Goal: Task Accomplishment & Management: Use online tool/utility

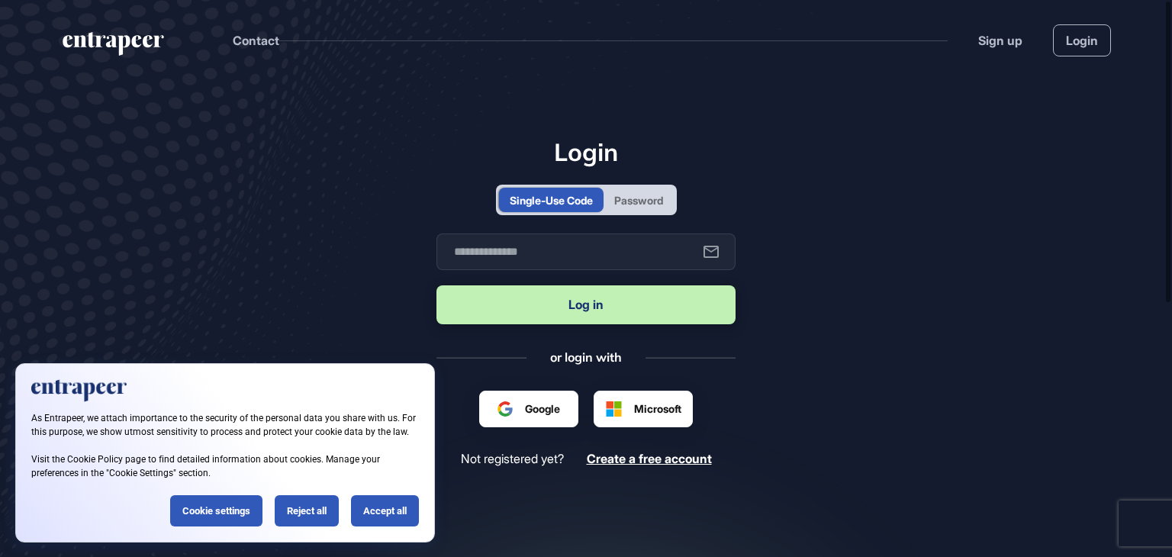
click at [643, 196] on div "Password" at bounding box center [638, 200] width 49 height 16
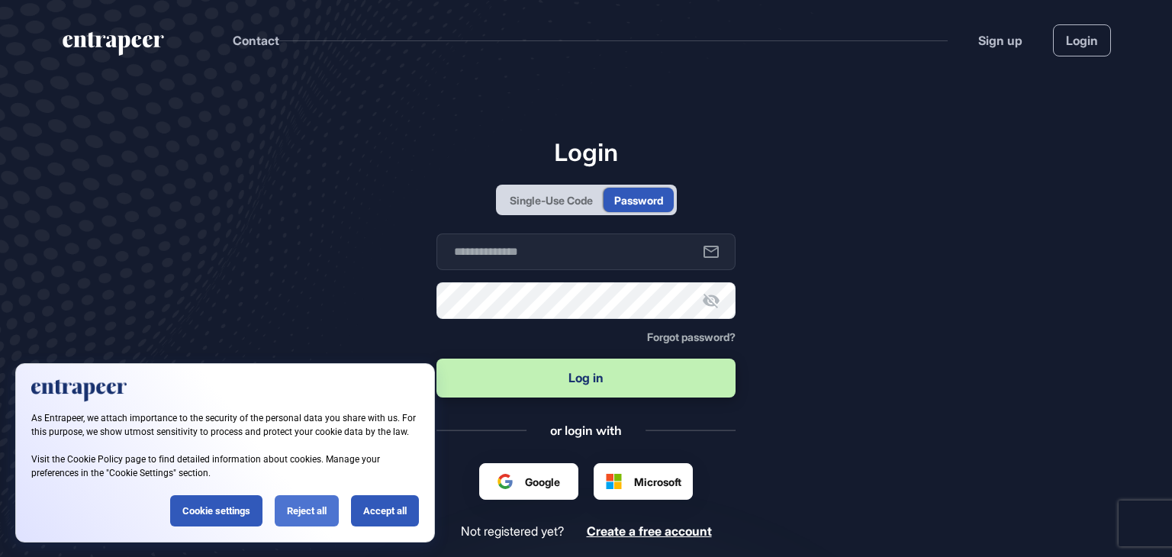
click at [320, 516] on div "Reject all" at bounding box center [307, 510] width 64 height 31
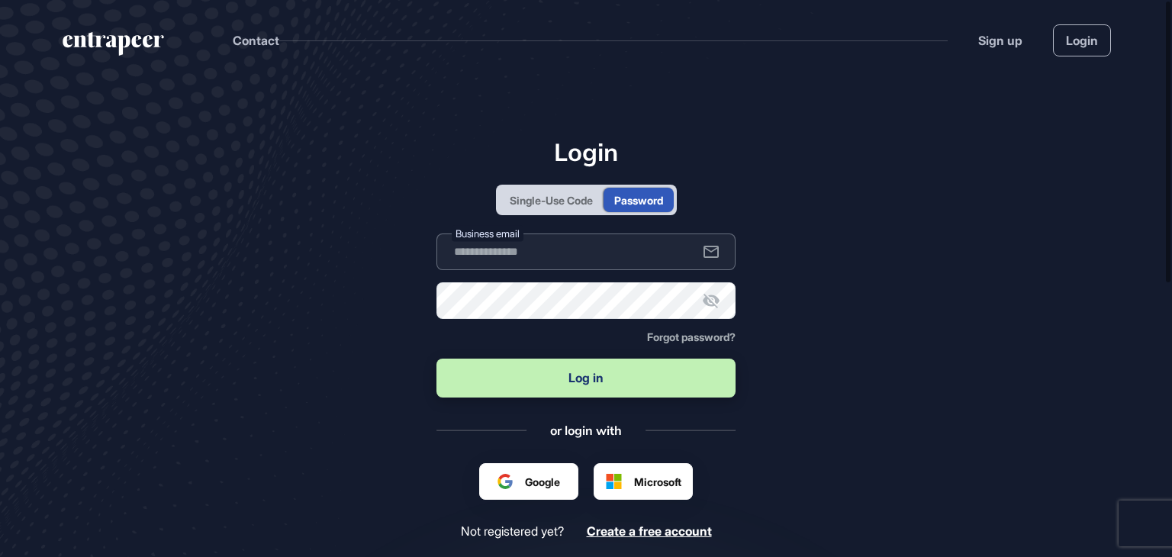
click at [586, 259] on input "text" at bounding box center [585, 251] width 299 height 37
type input "**********"
click at [568, 393] on button "Log in" at bounding box center [585, 378] width 299 height 39
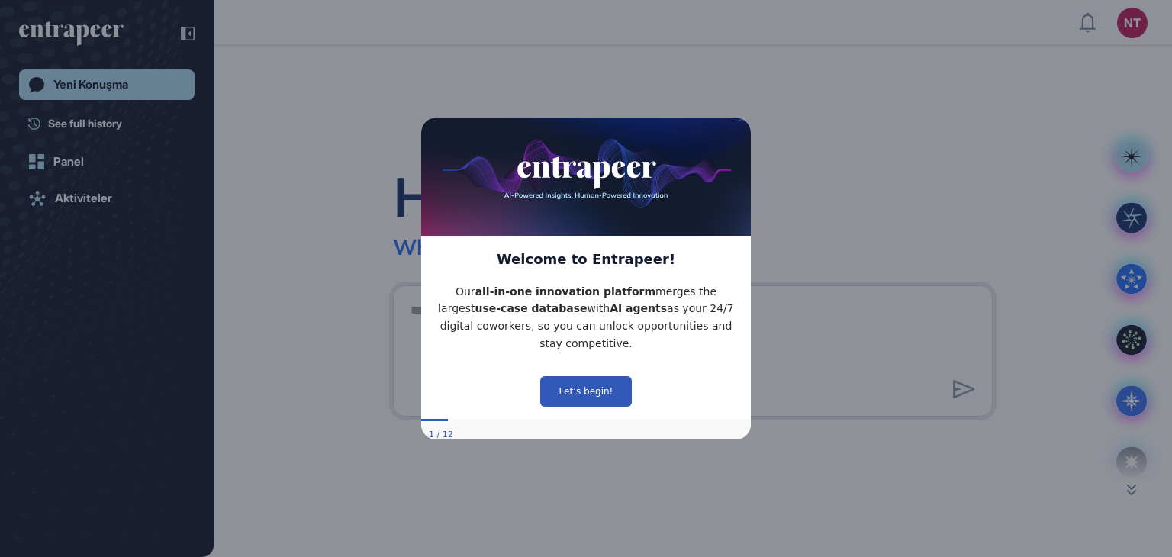
click at [742, 121] on icon "Close Preview" at bounding box center [742, 117] width 6 height 6
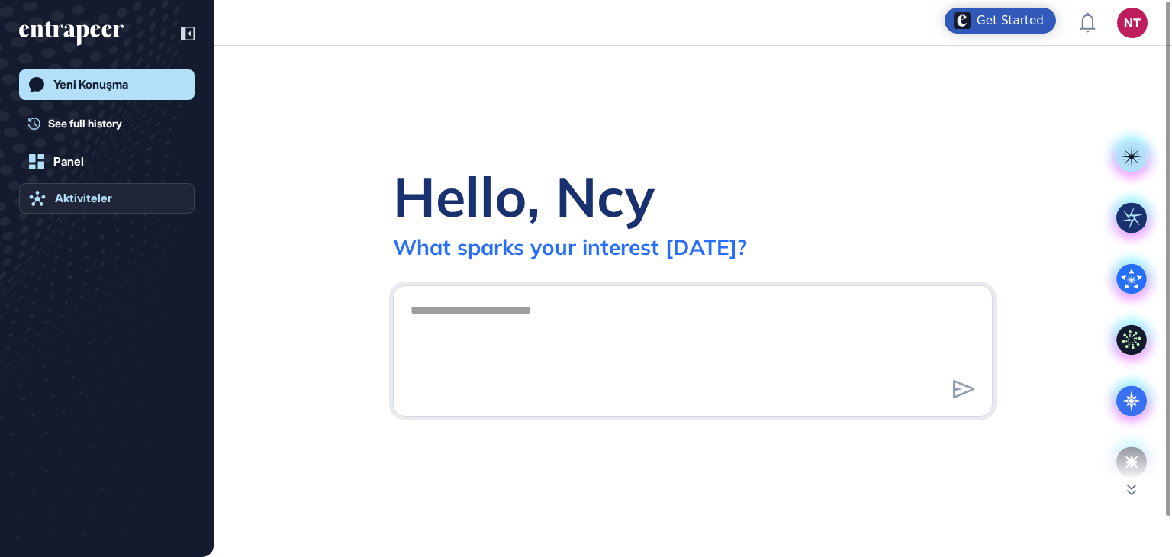
click at [105, 192] on div "Aktiviteler" at bounding box center [83, 199] width 57 height 14
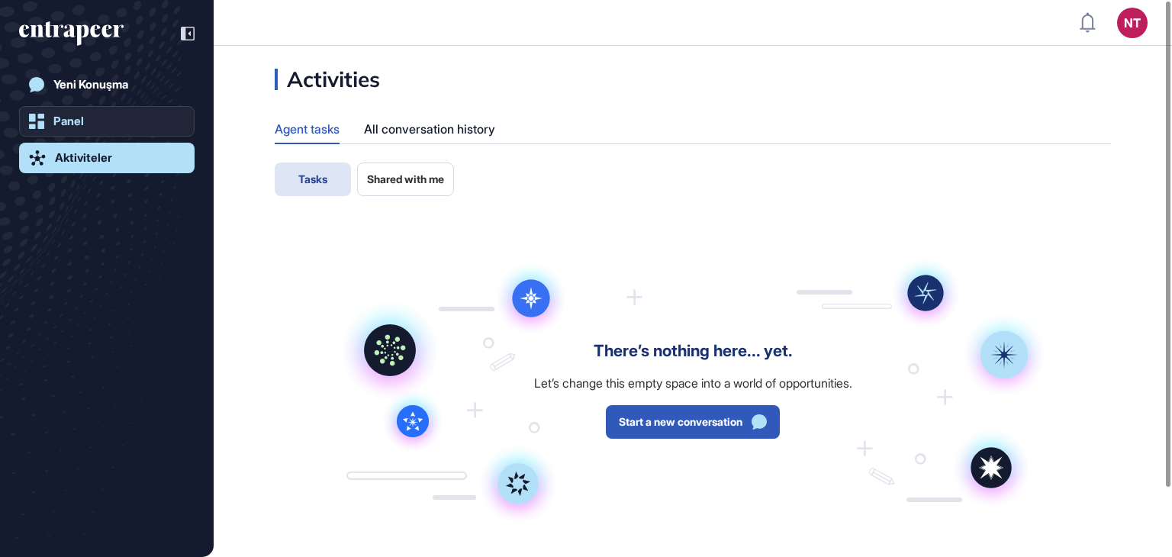
click at [92, 163] on div "Aktiviteler" at bounding box center [83, 158] width 57 height 14
click at [93, 123] on link "Panel" at bounding box center [107, 121] width 176 height 31
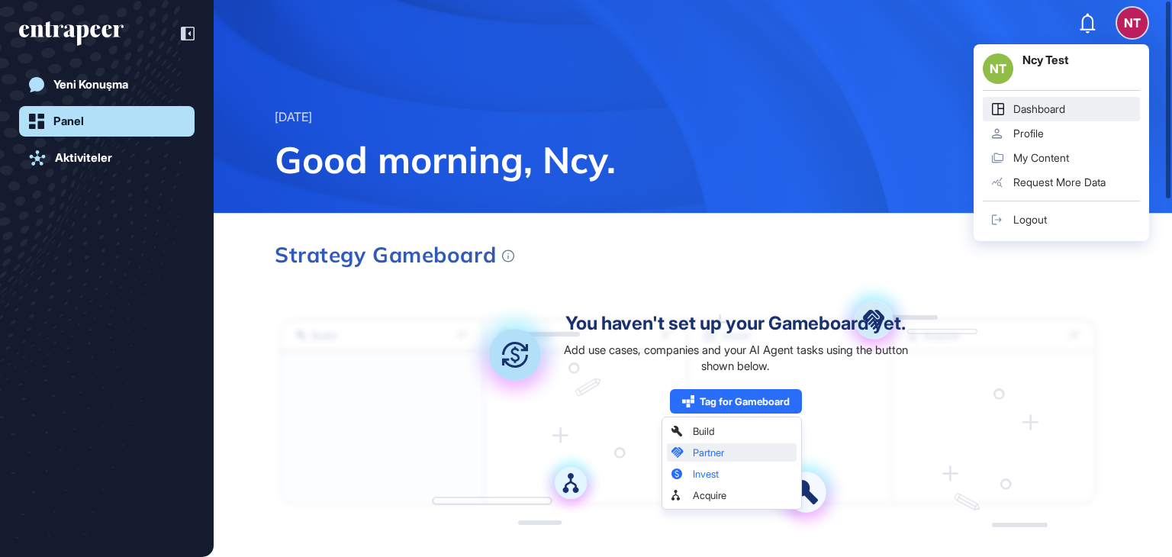
click at [1070, 230] on link "Logout" at bounding box center [1061, 220] width 157 height 24
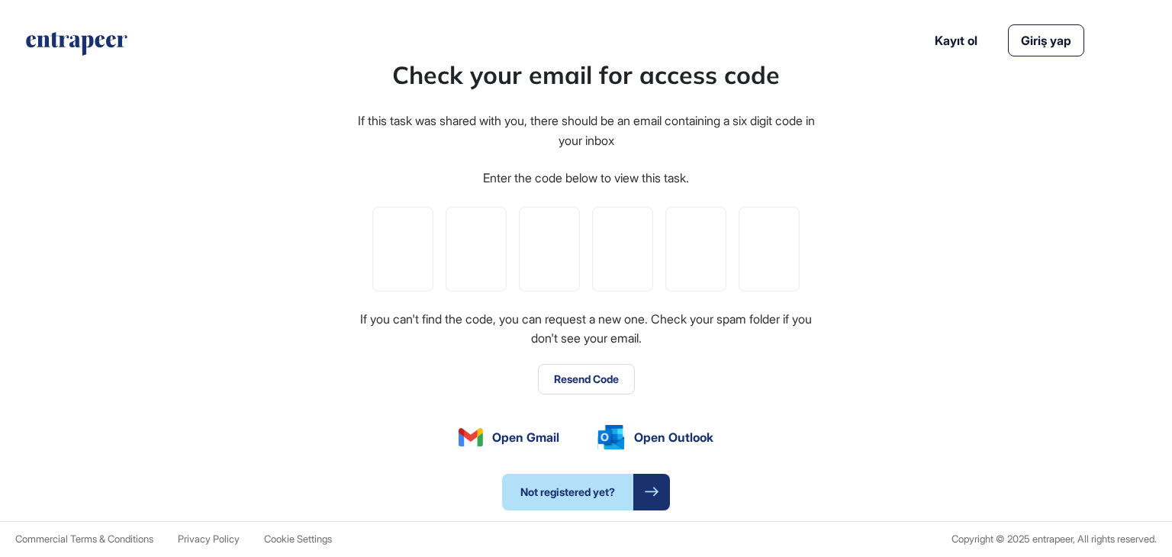
type input "*"
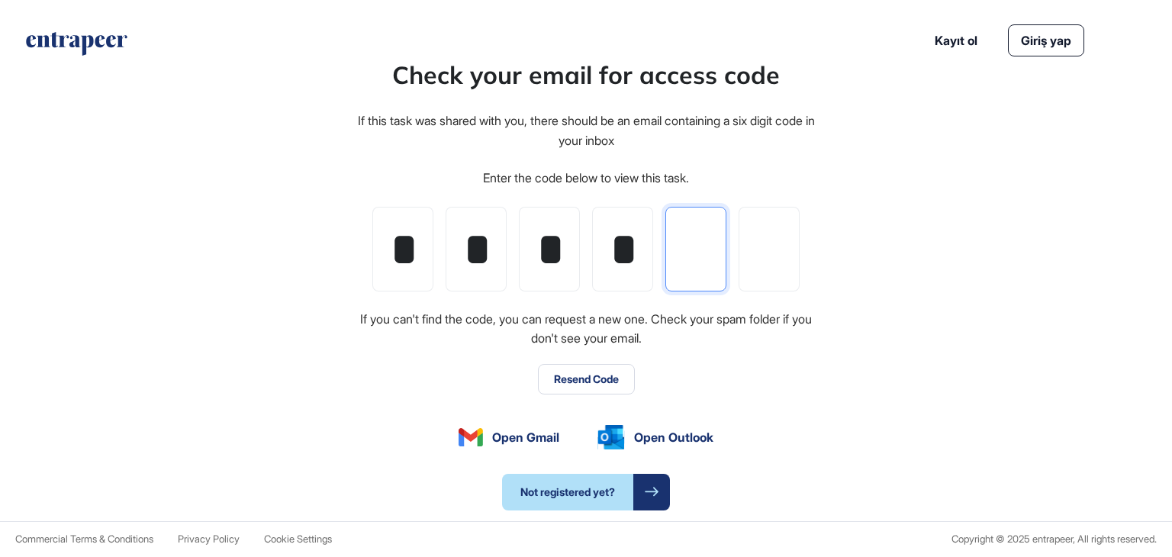
type input "*"
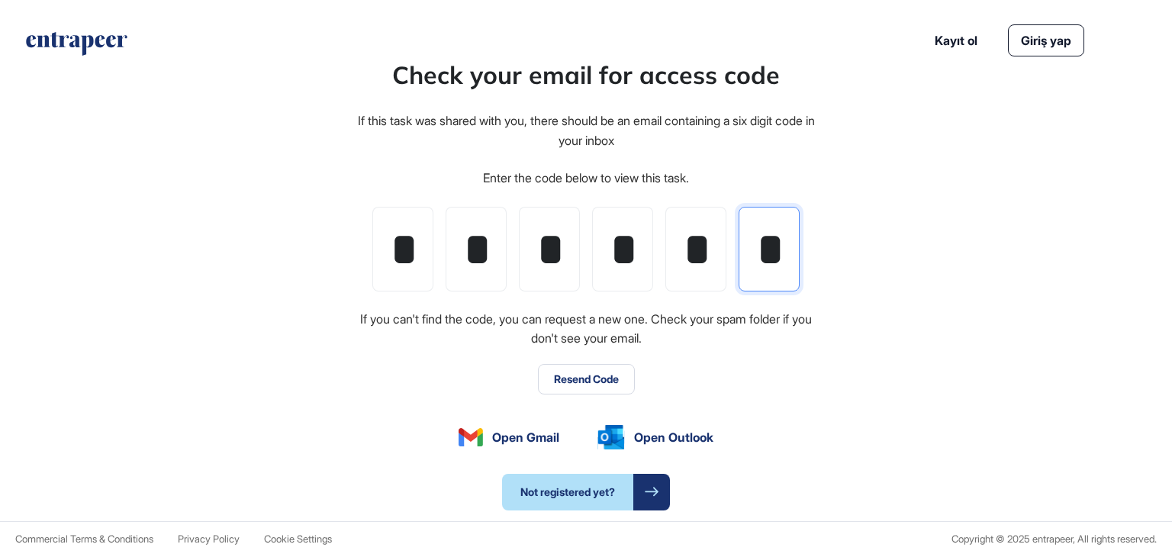
scroll to position [0, 2]
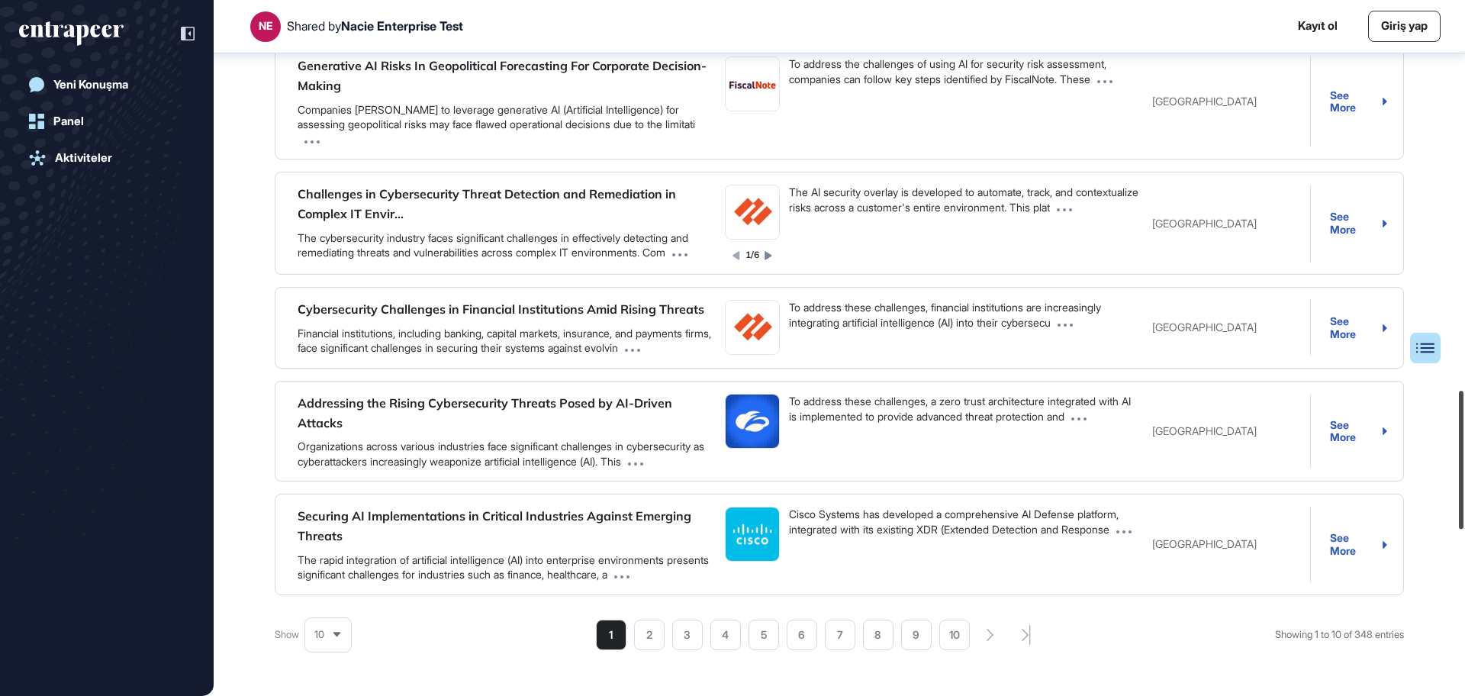
scroll to position [1970, 0]
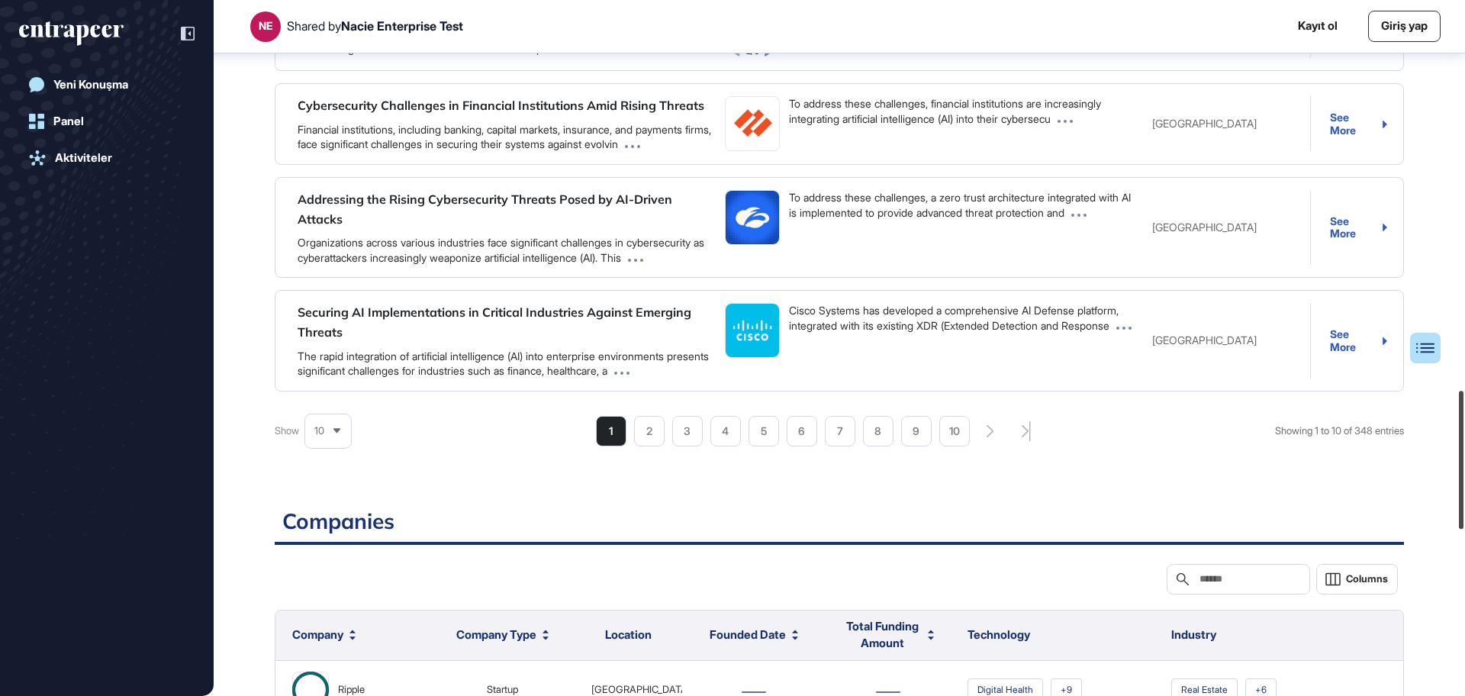
drag, startPoint x: 1464, startPoint y: 375, endPoint x: 1464, endPoint y: 504, distance: 129.0
click at [1171, 501] on div at bounding box center [1461, 460] width 5 height 138
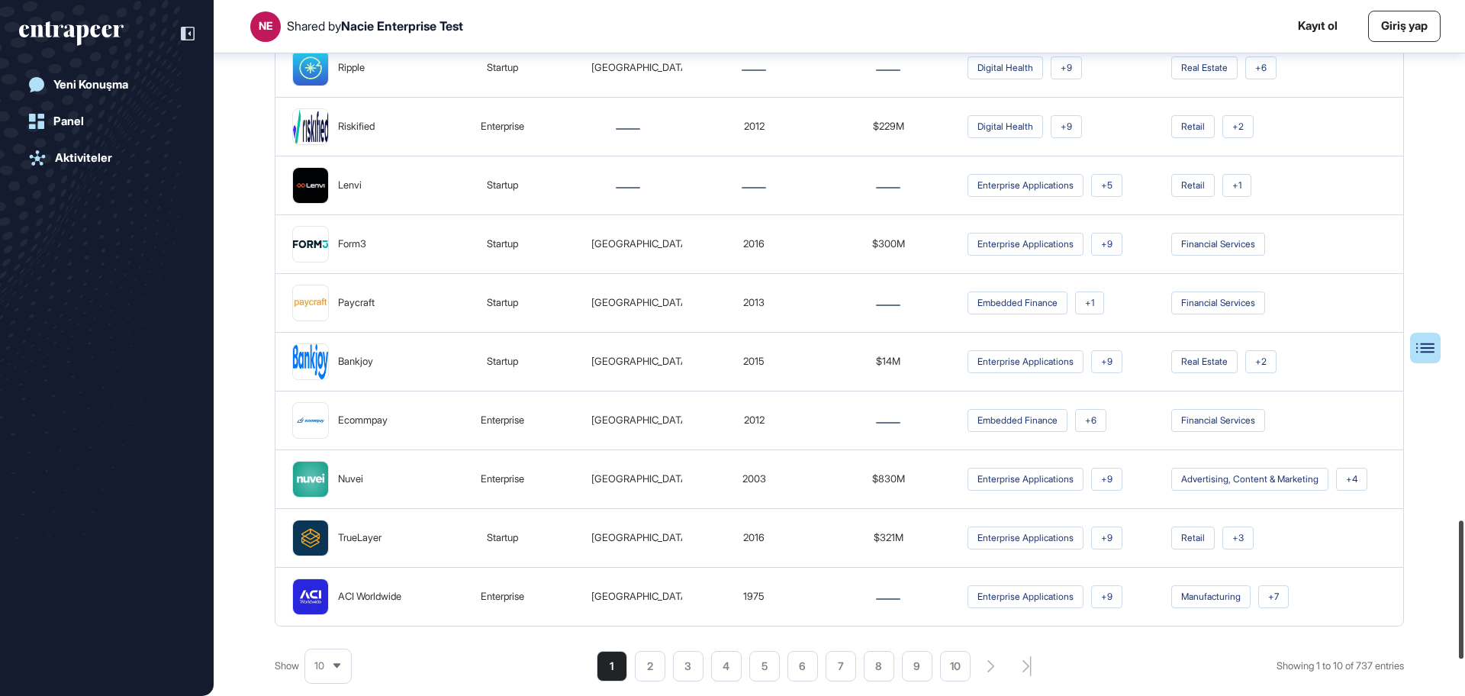
scroll to position [2791, 0]
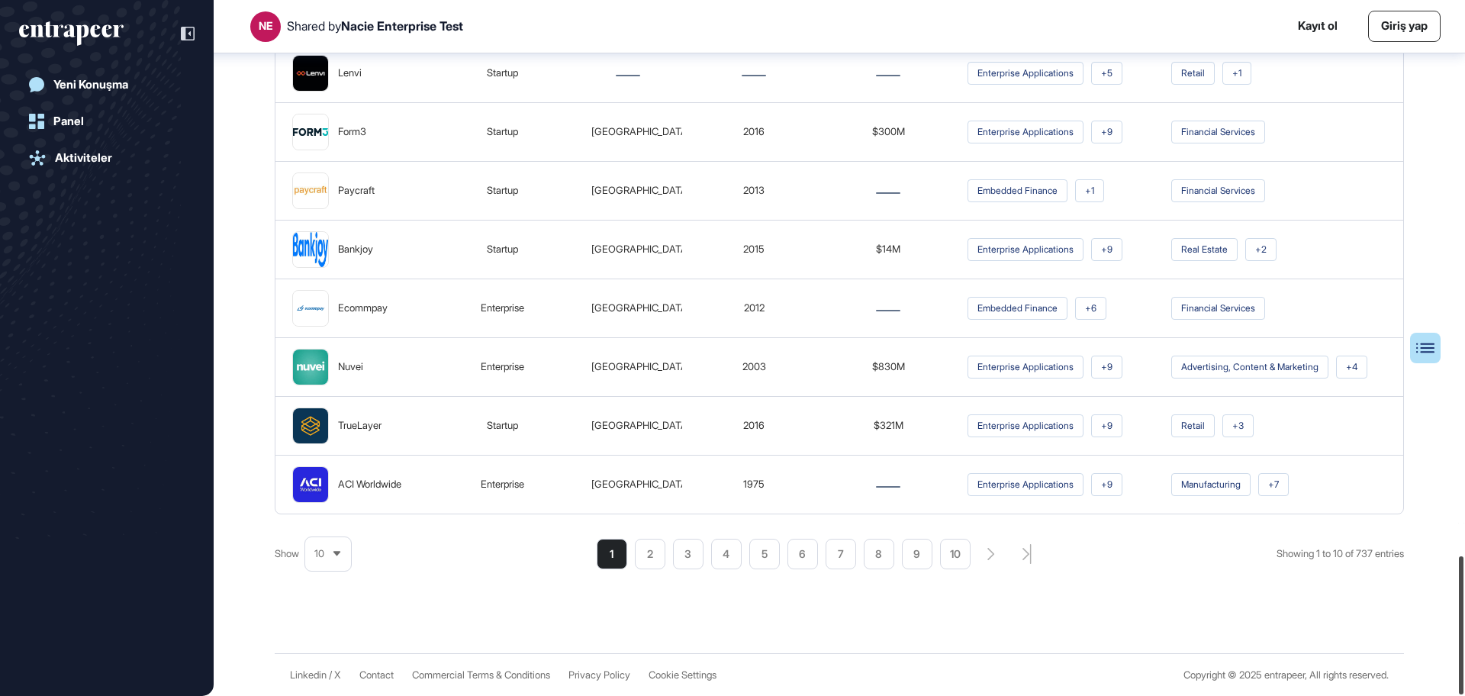
drag, startPoint x: 1464, startPoint y: 506, endPoint x: 1422, endPoint y: 628, distance: 129.1
click at [1171, 556] on div "NE Shared by Nacie Enterprise Test Kayıt ol Giriş yap Yeni Konuşma Panel Aktivi…" at bounding box center [732, 348] width 1465 height 696
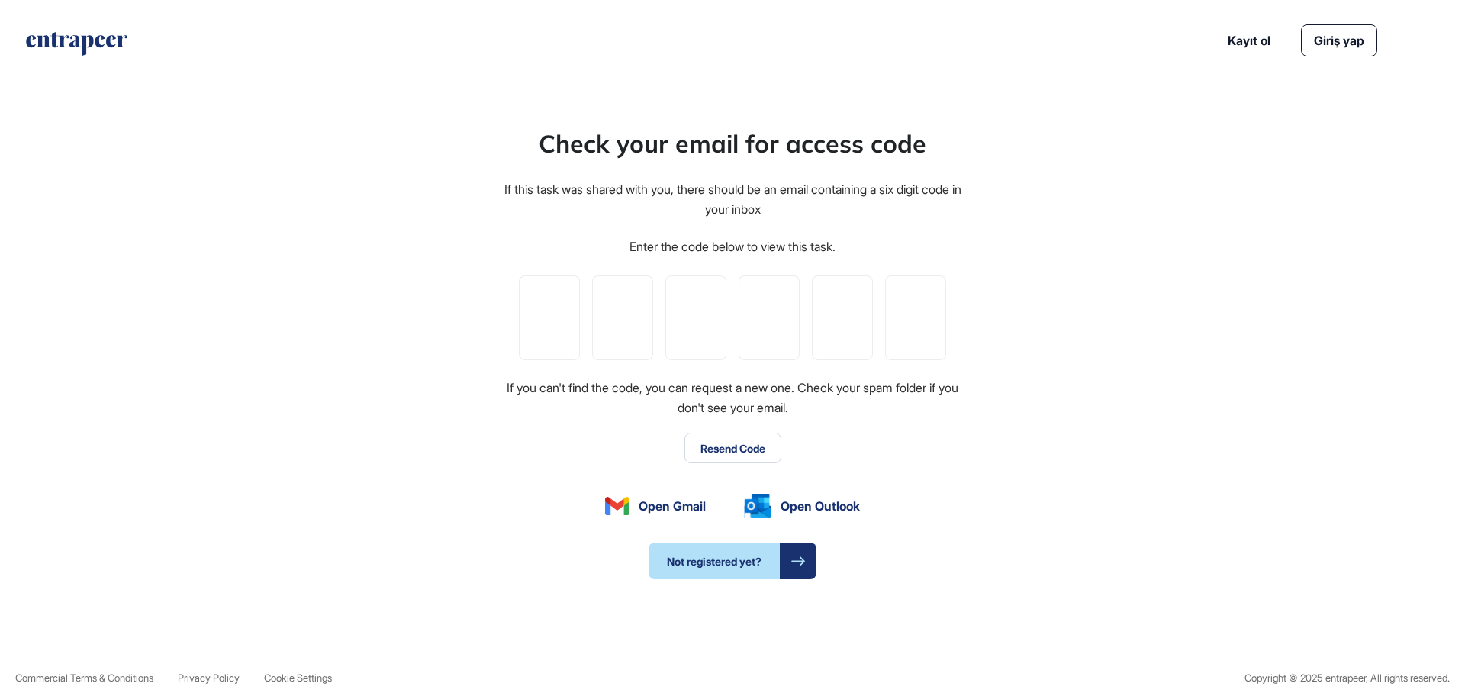
scroll to position [1, 1]
type input "*"
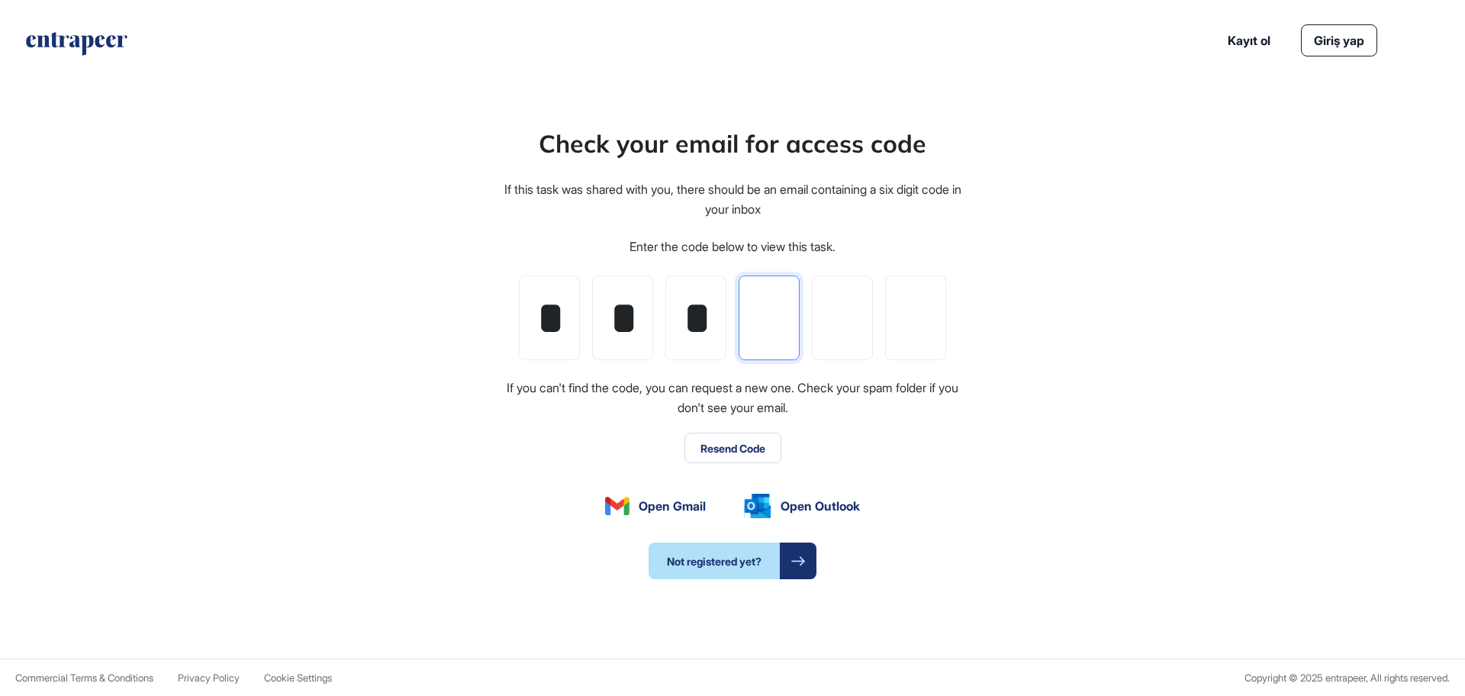
type input "*"
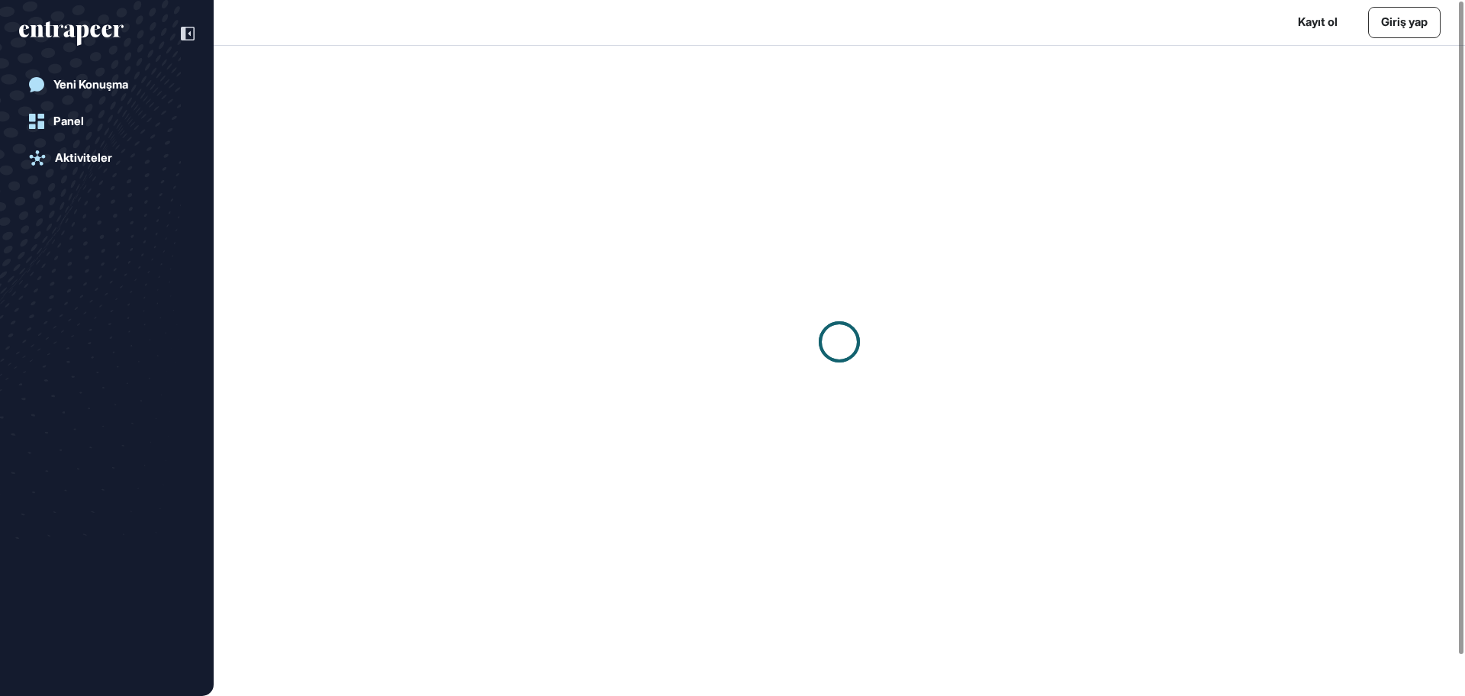
scroll to position [1, 1]
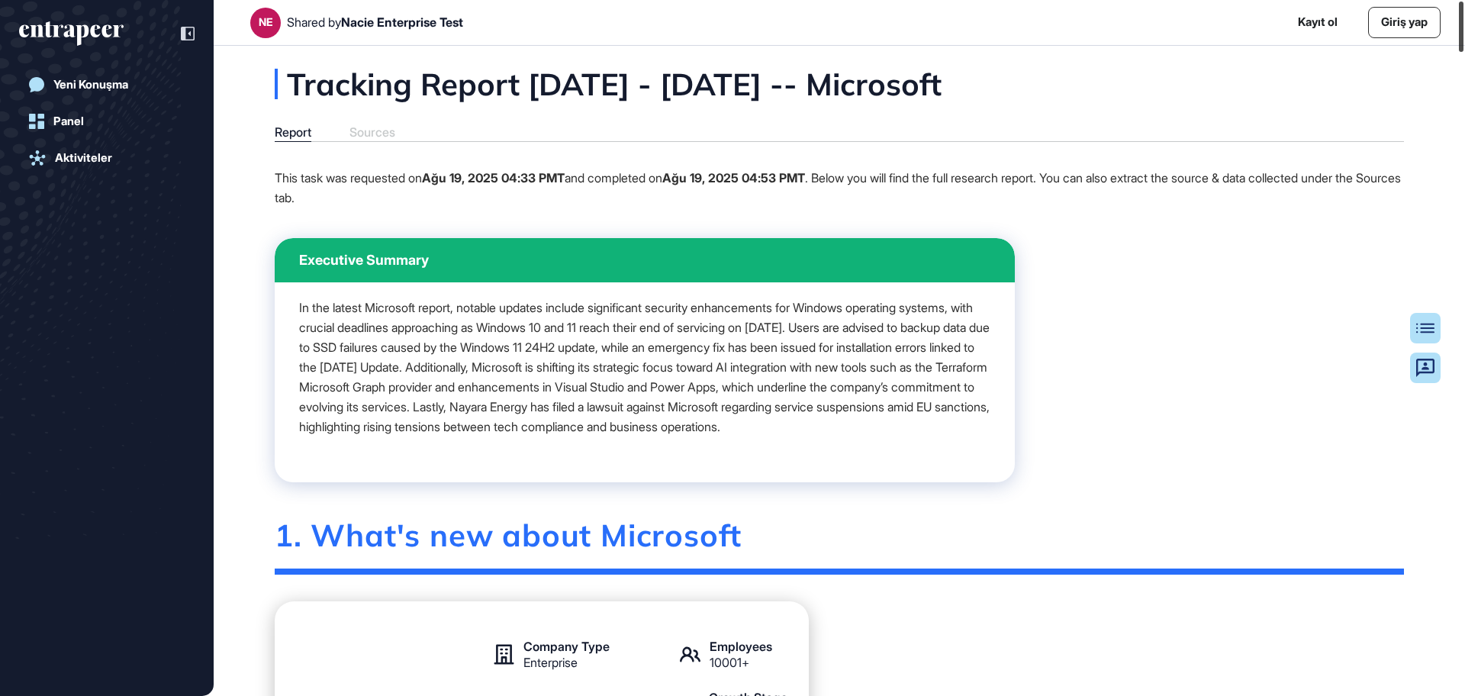
drag, startPoint x: 1464, startPoint y: 56, endPoint x: 1403, endPoint y: 17, distance: 73.0
click at [1403, 17] on div "NE Shared by Nacie Enterprise Test Kayıt ol Giriş yap Yeni Konuşma Panel Aktivi…" at bounding box center [732, 348] width 1465 height 696
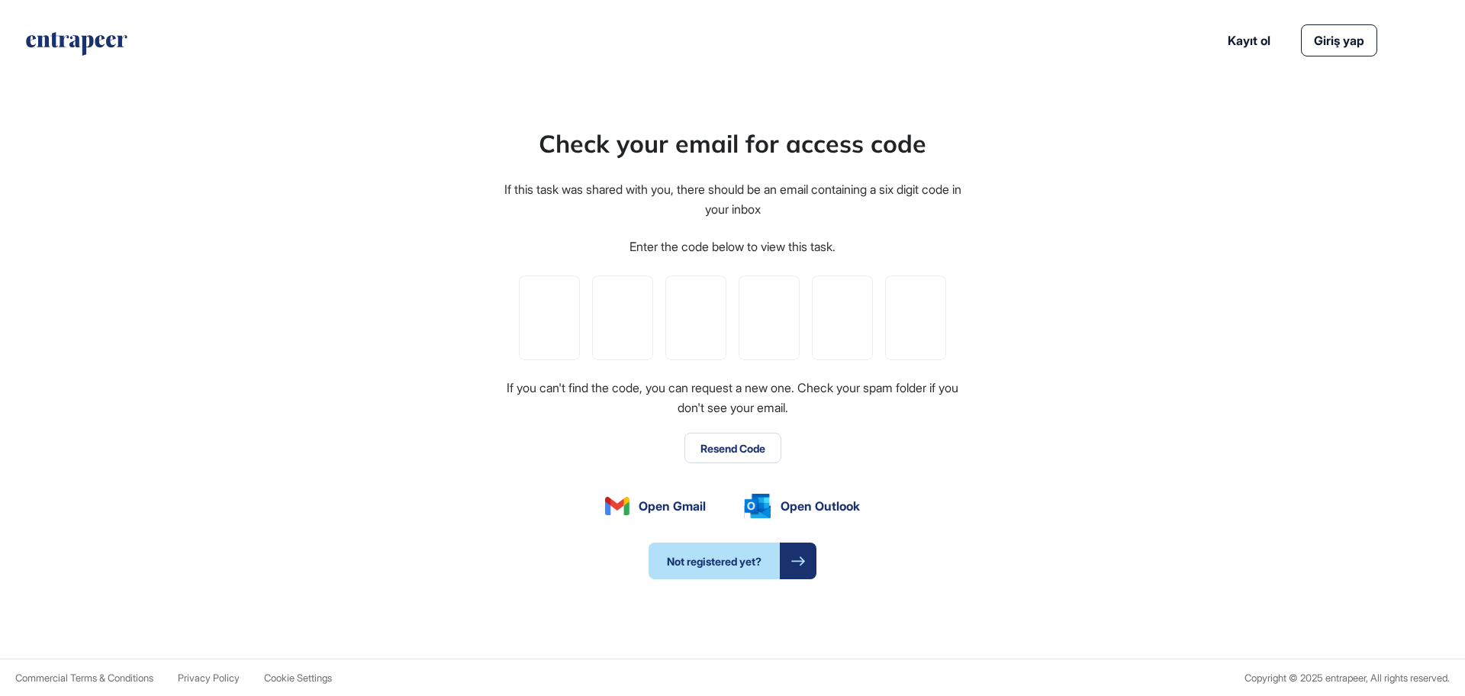
scroll to position [1, 1]
type input "*"
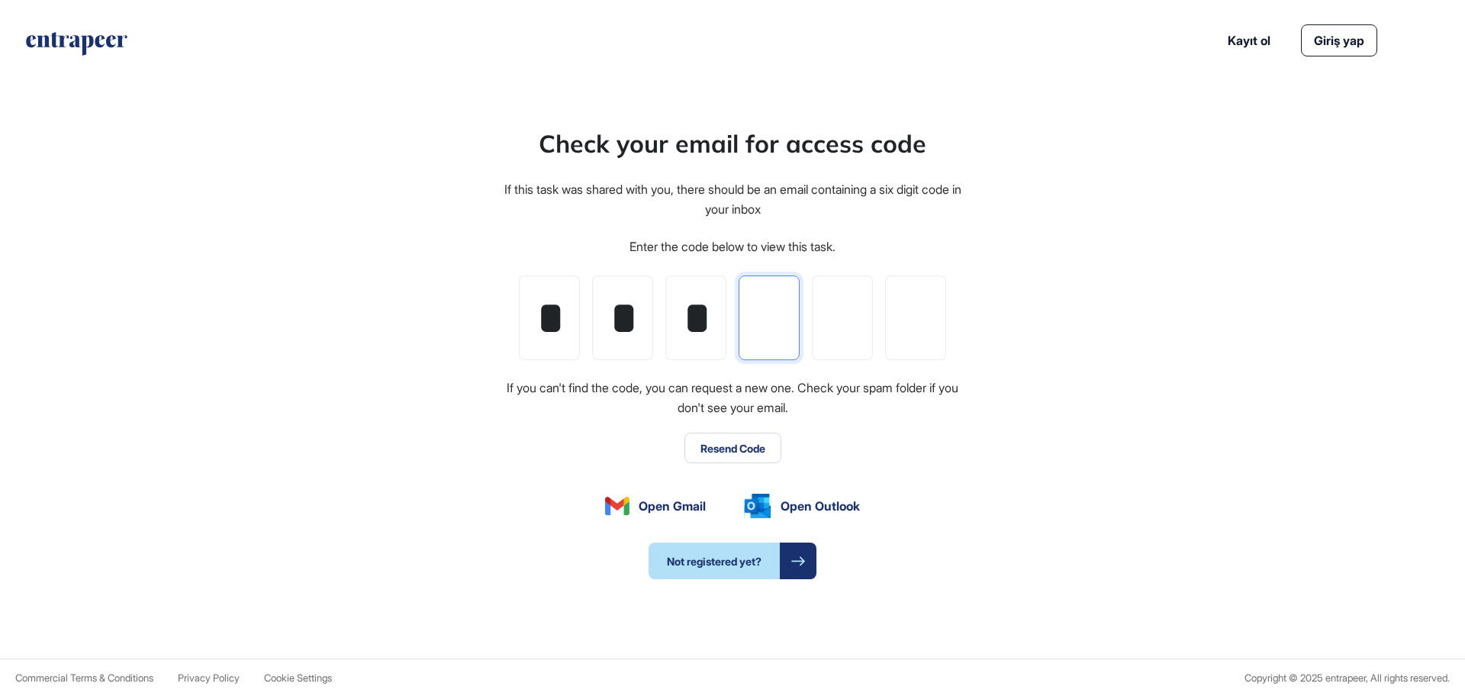
type input "*"
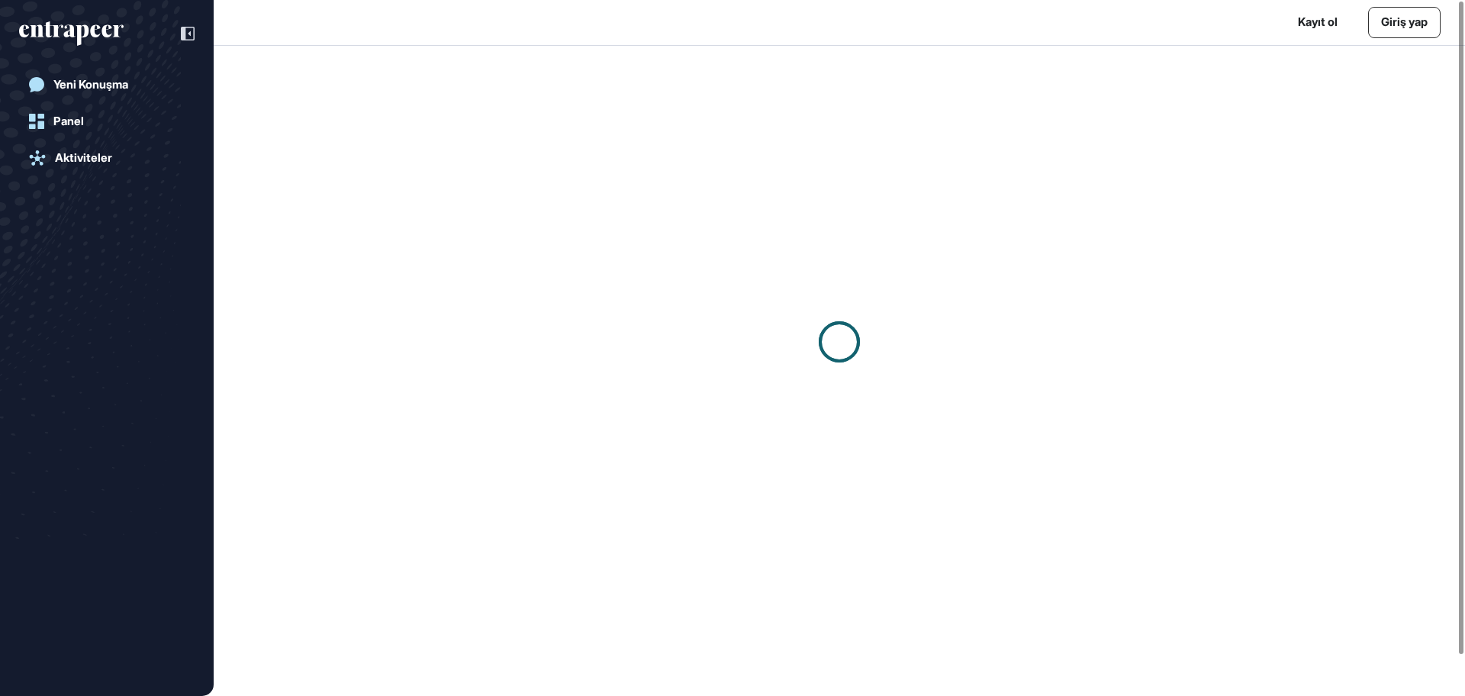
scroll to position [1, 1]
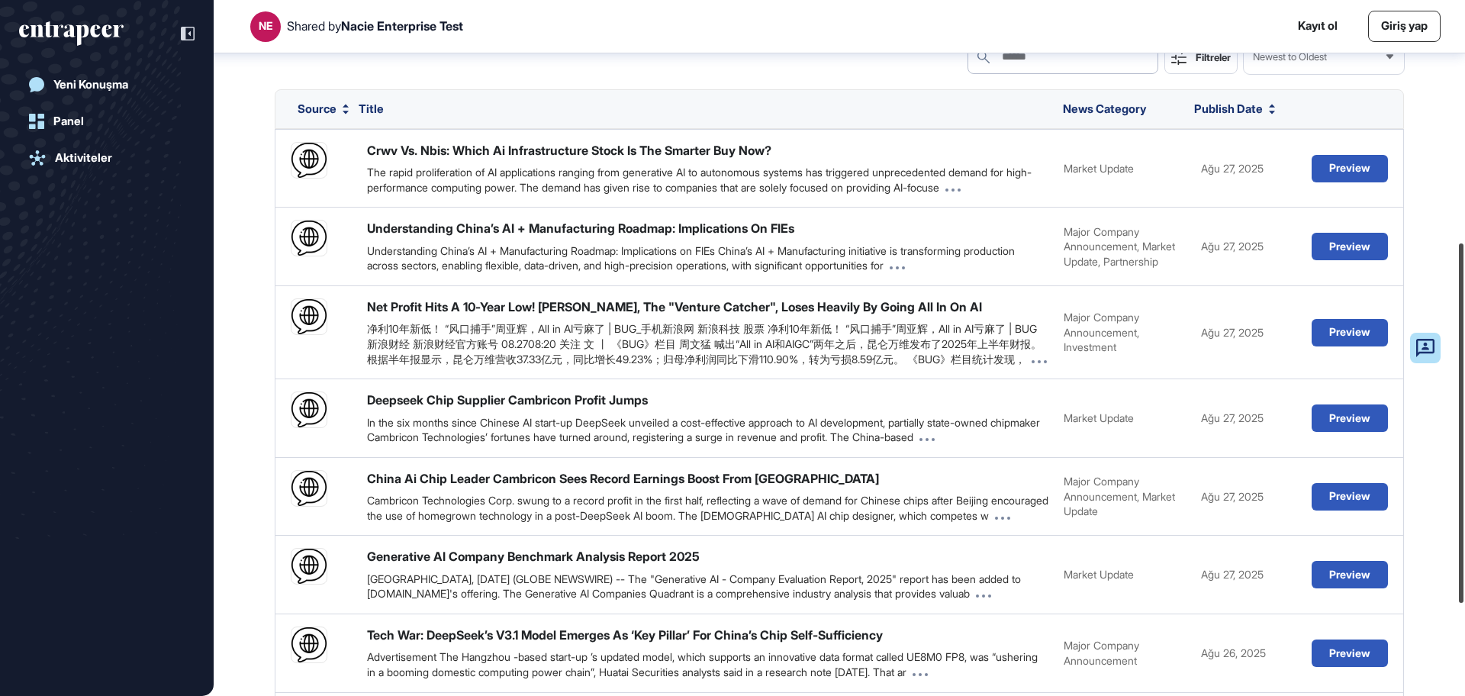
scroll to position [647, 0]
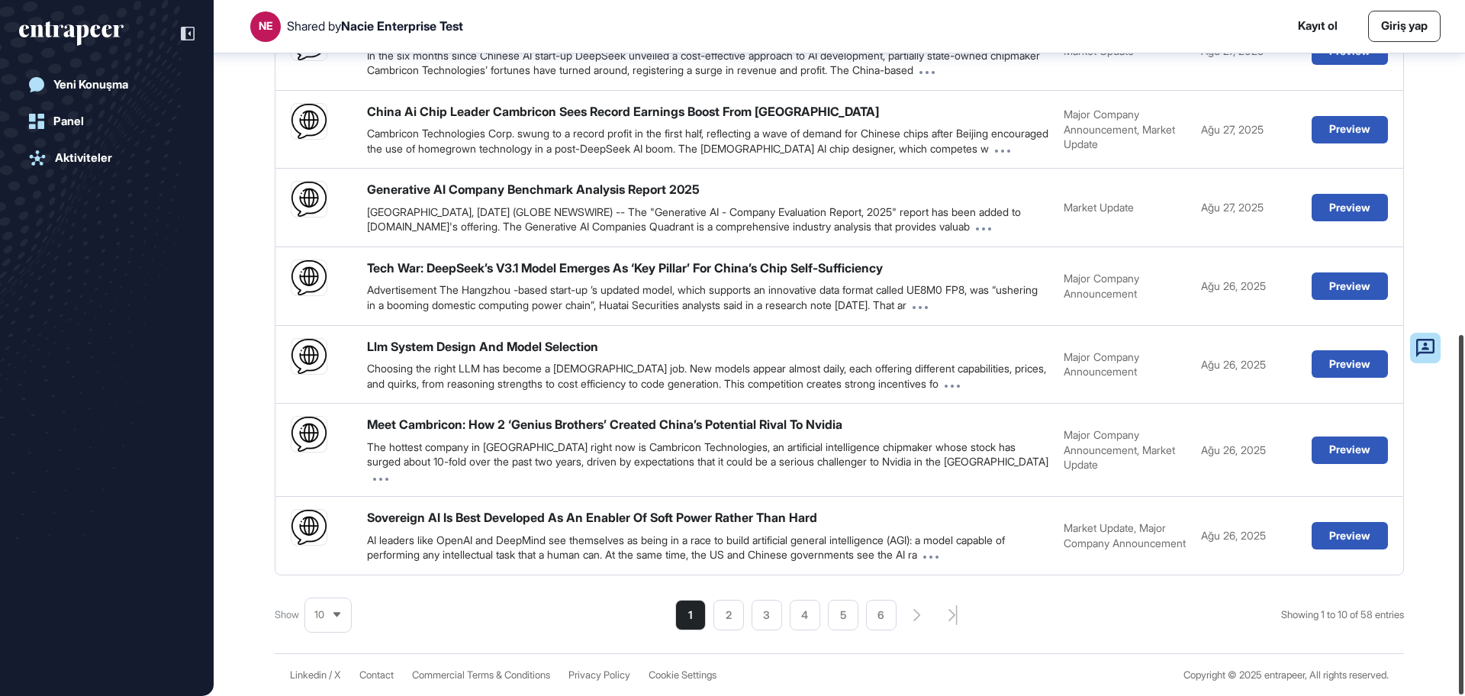
drag, startPoint x: 1459, startPoint y: 93, endPoint x: 1464, endPoint y: 576, distance: 483.1
click at [1464, 576] on div at bounding box center [1461, 514] width 5 height 359
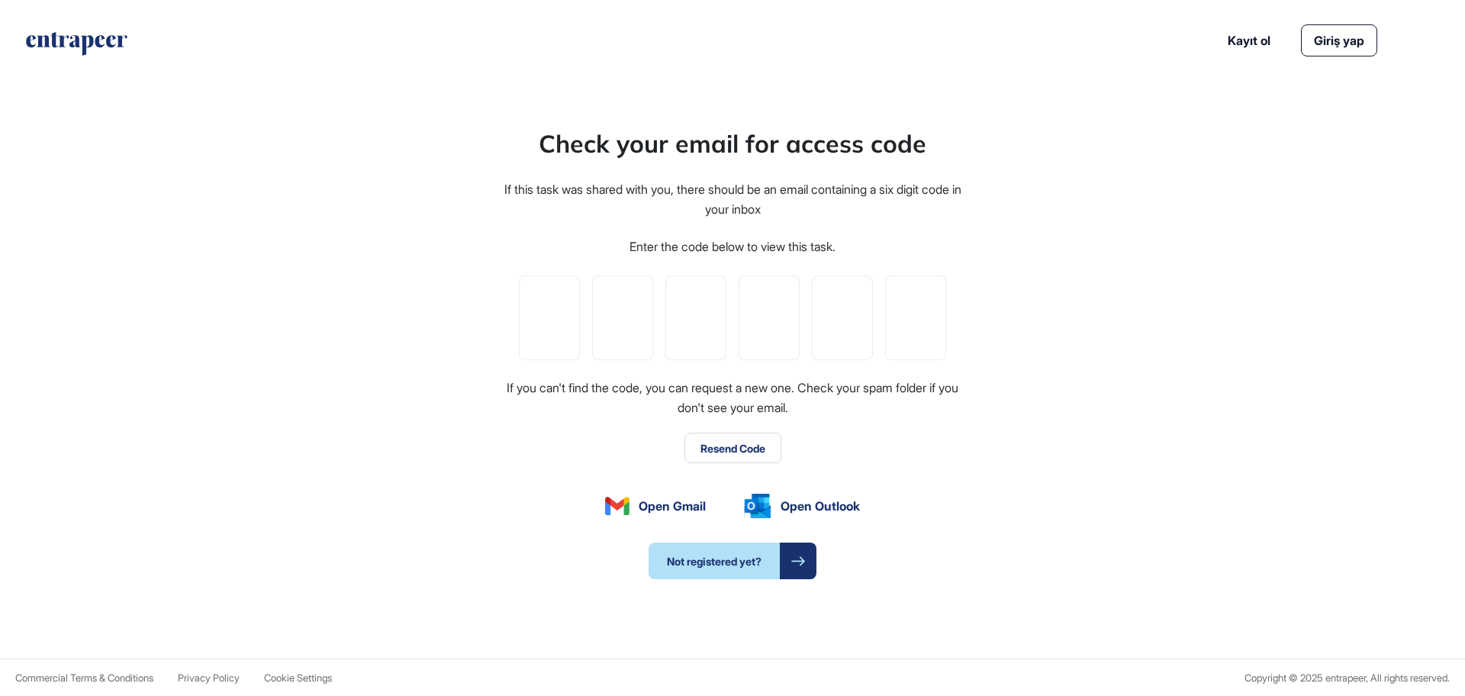
scroll to position [1, 1]
type input "*"
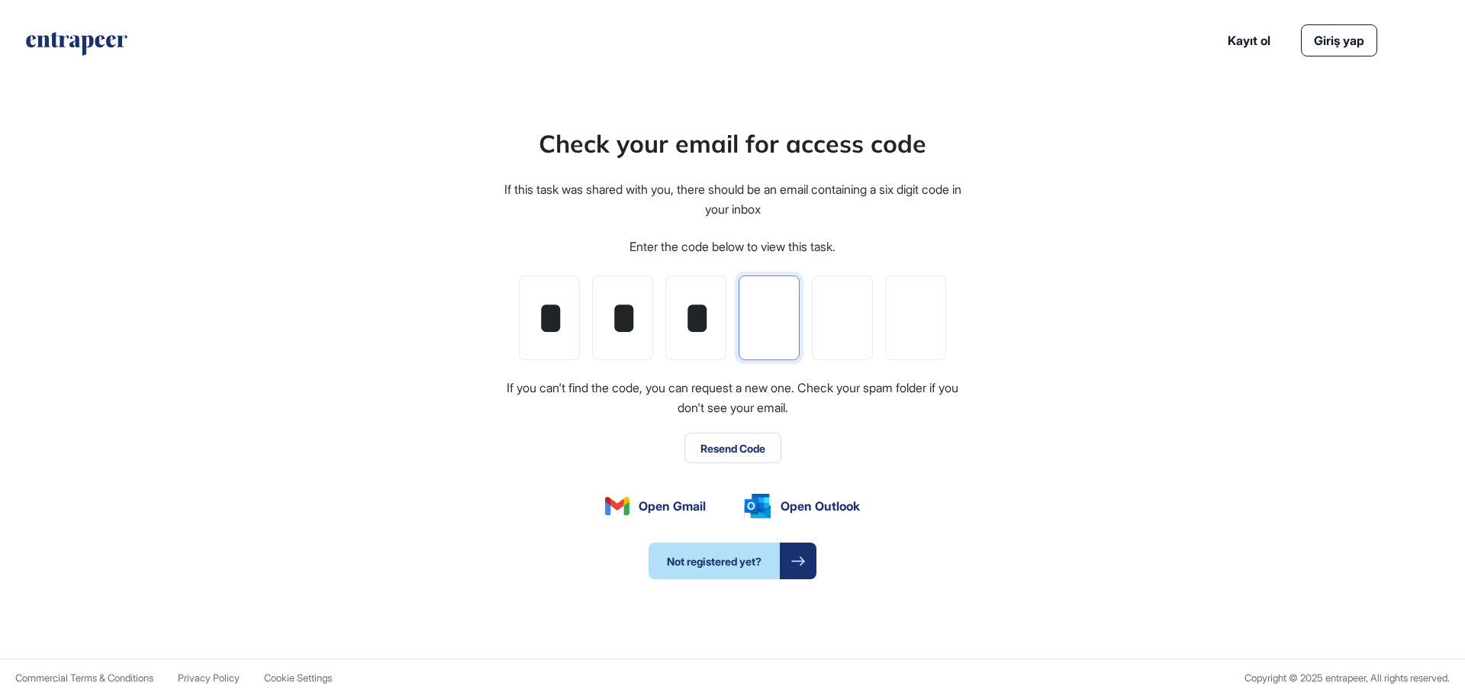
type input "*"
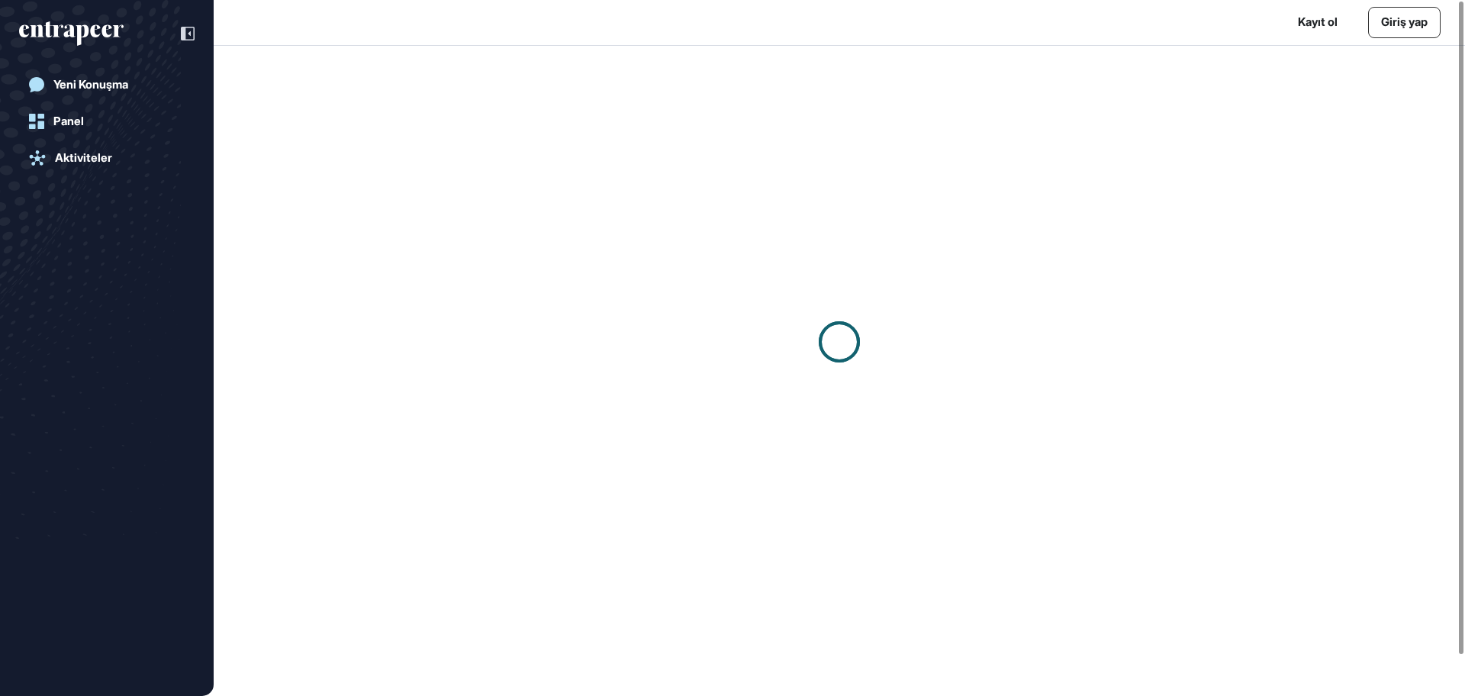
scroll to position [1, 1]
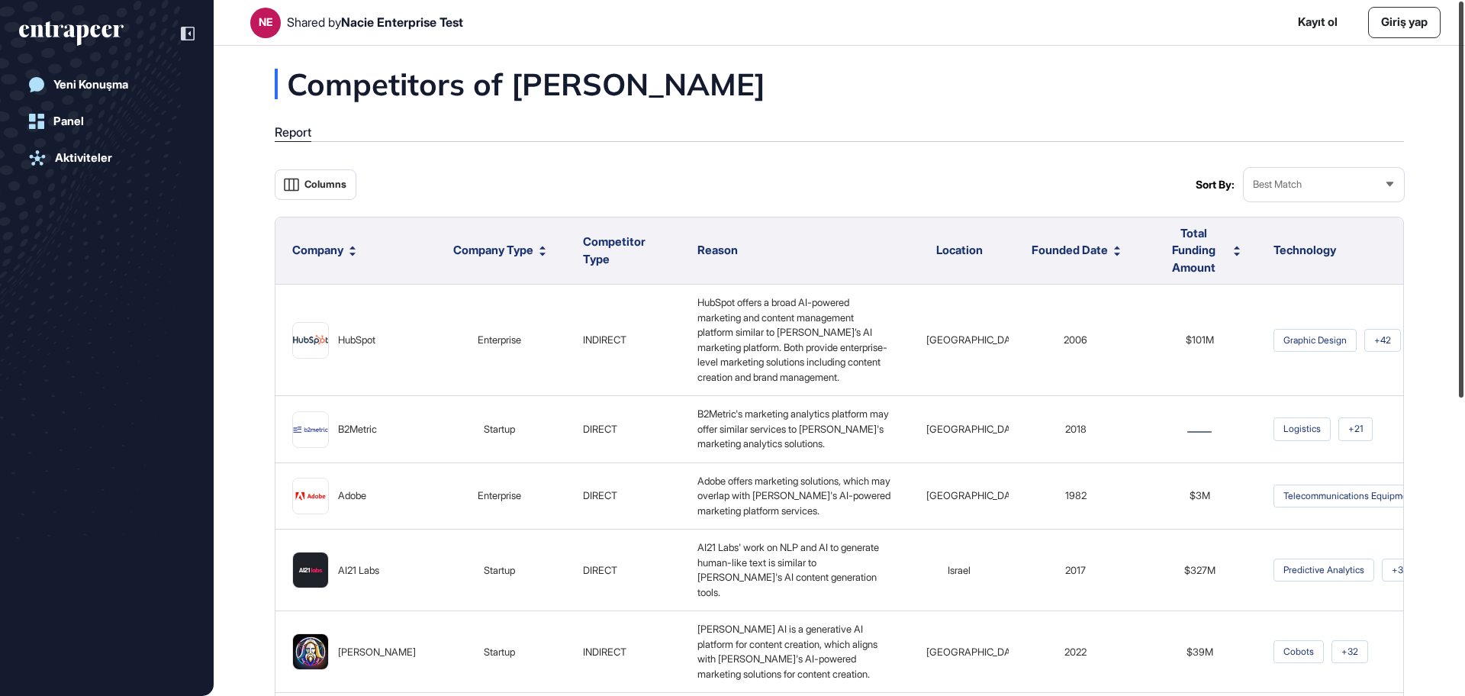
drag, startPoint x: 1464, startPoint y: 211, endPoint x: 1457, endPoint y: 162, distance: 50.1
click at [1459, 162] on div at bounding box center [1461, 200] width 5 height 396
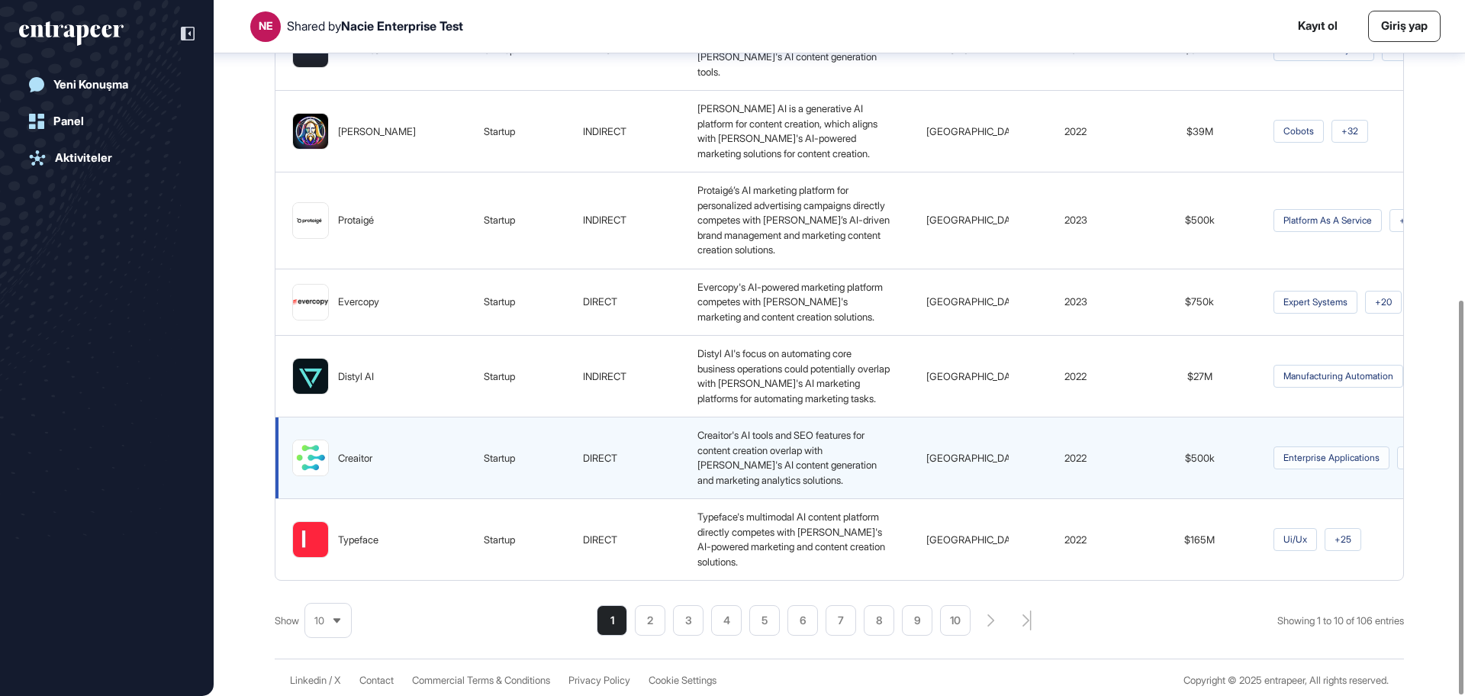
scroll to position [529, 0]
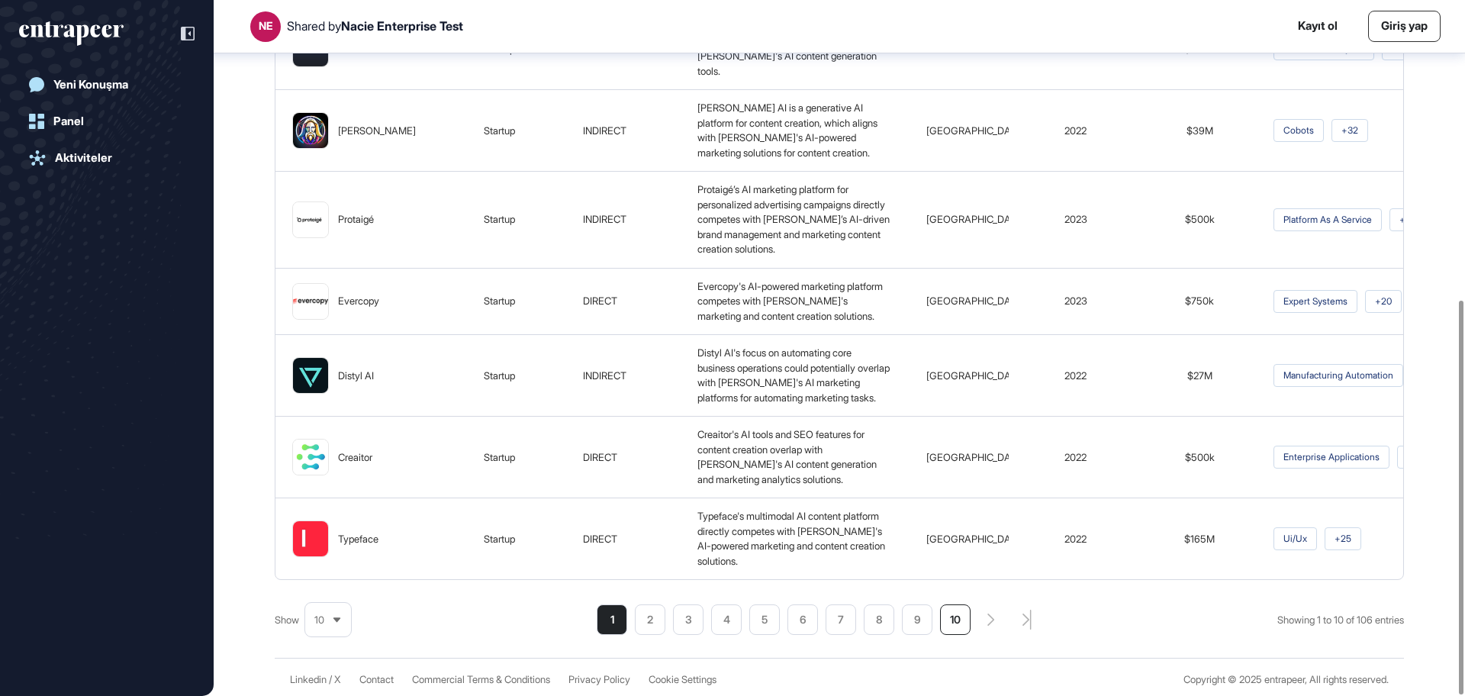
click at [952, 613] on li "10" at bounding box center [955, 619] width 31 height 31
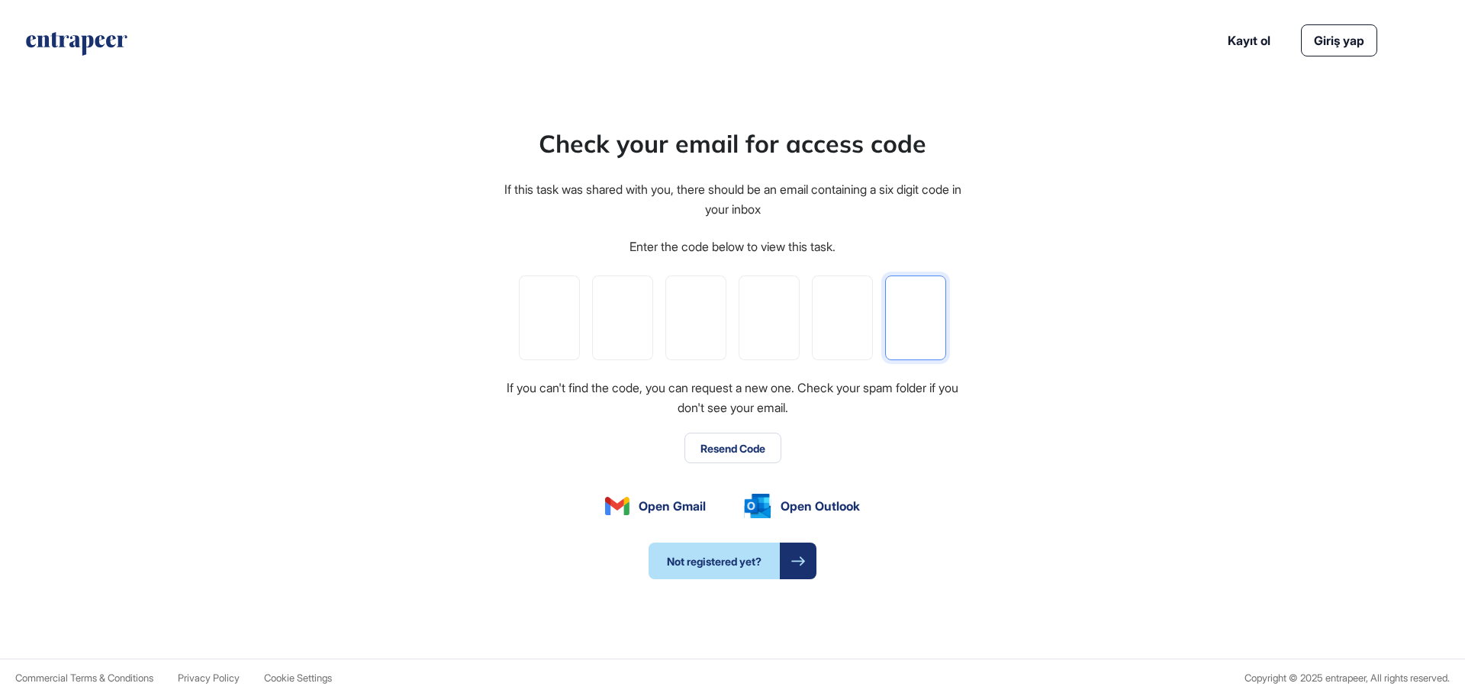
paste input "*"
type input "*"
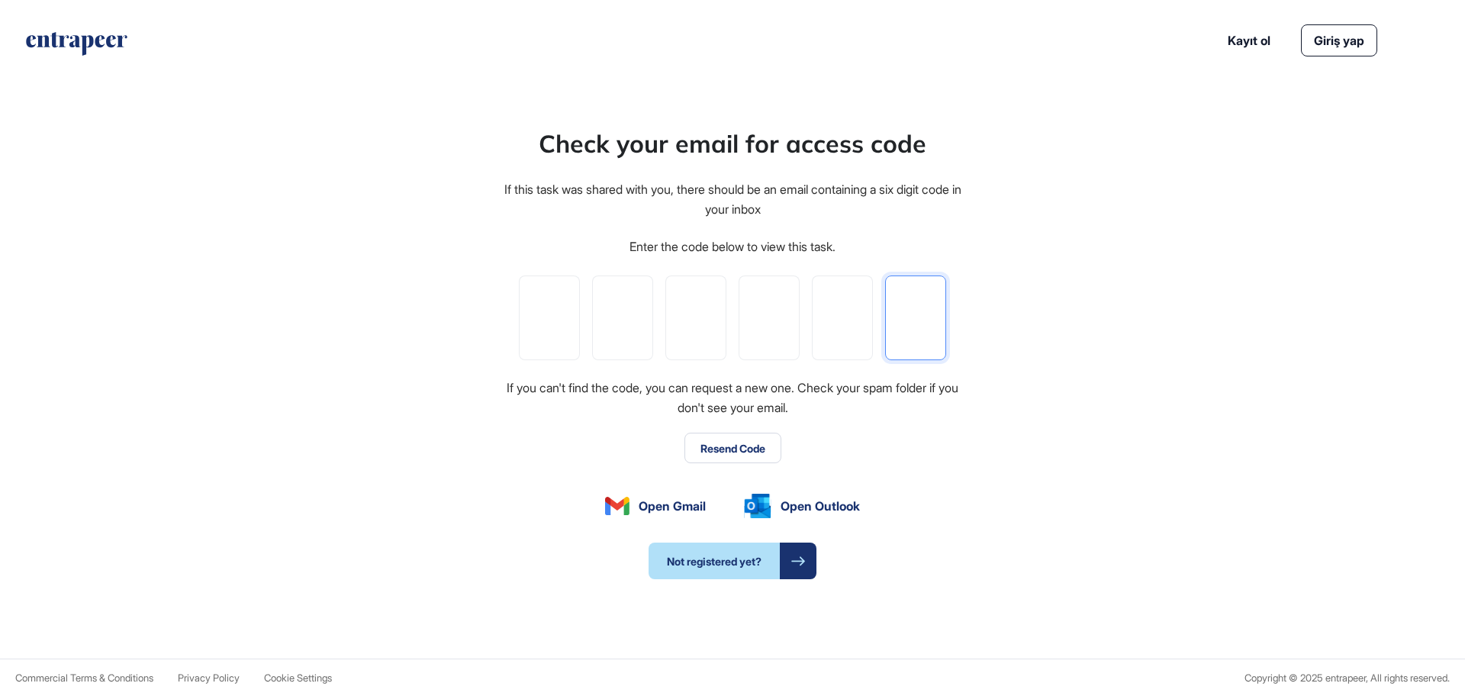
type input "*"
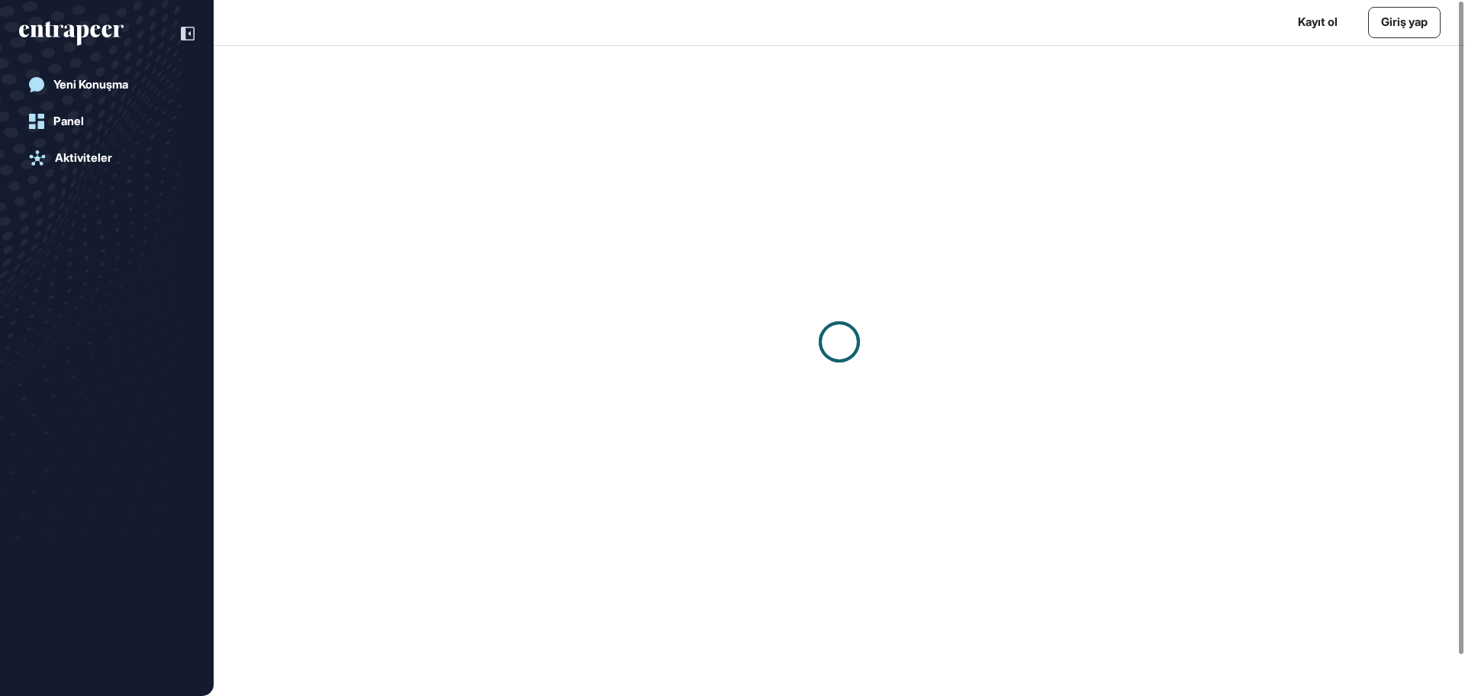
scroll to position [1, 1]
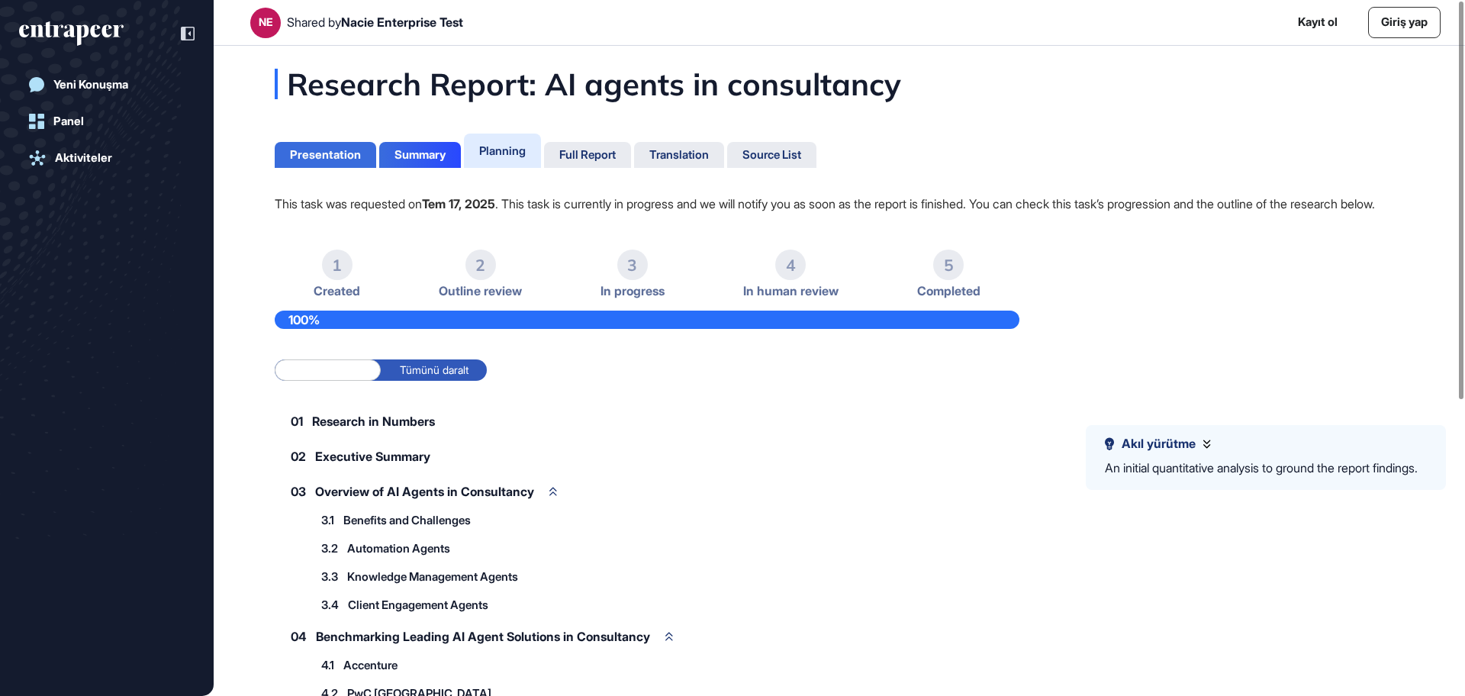
click at [311, 153] on div "Presentation" at bounding box center [325, 155] width 71 height 14
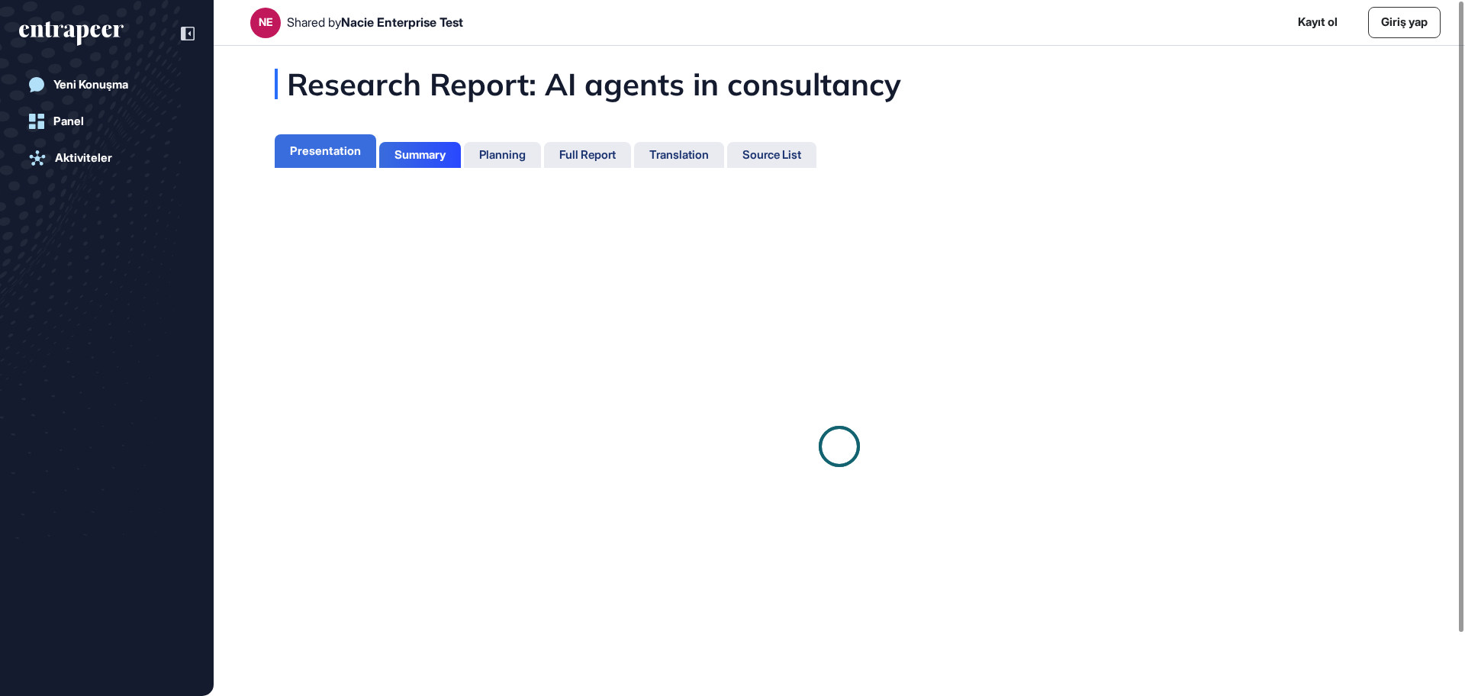
scroll to position [7, 1]
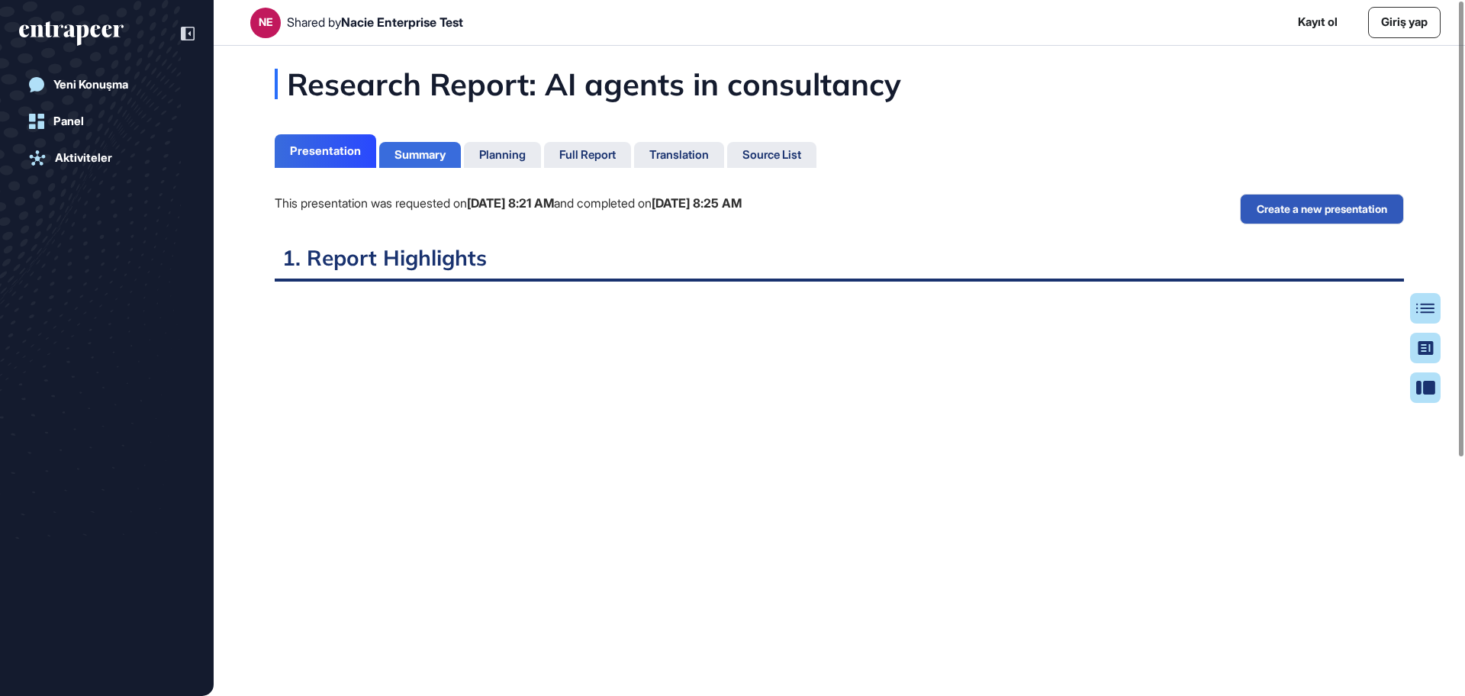
scroll to position [7, 1]
click at [439, 150] on div "Summary" at bounding box center [420, 155] width 51 height 14
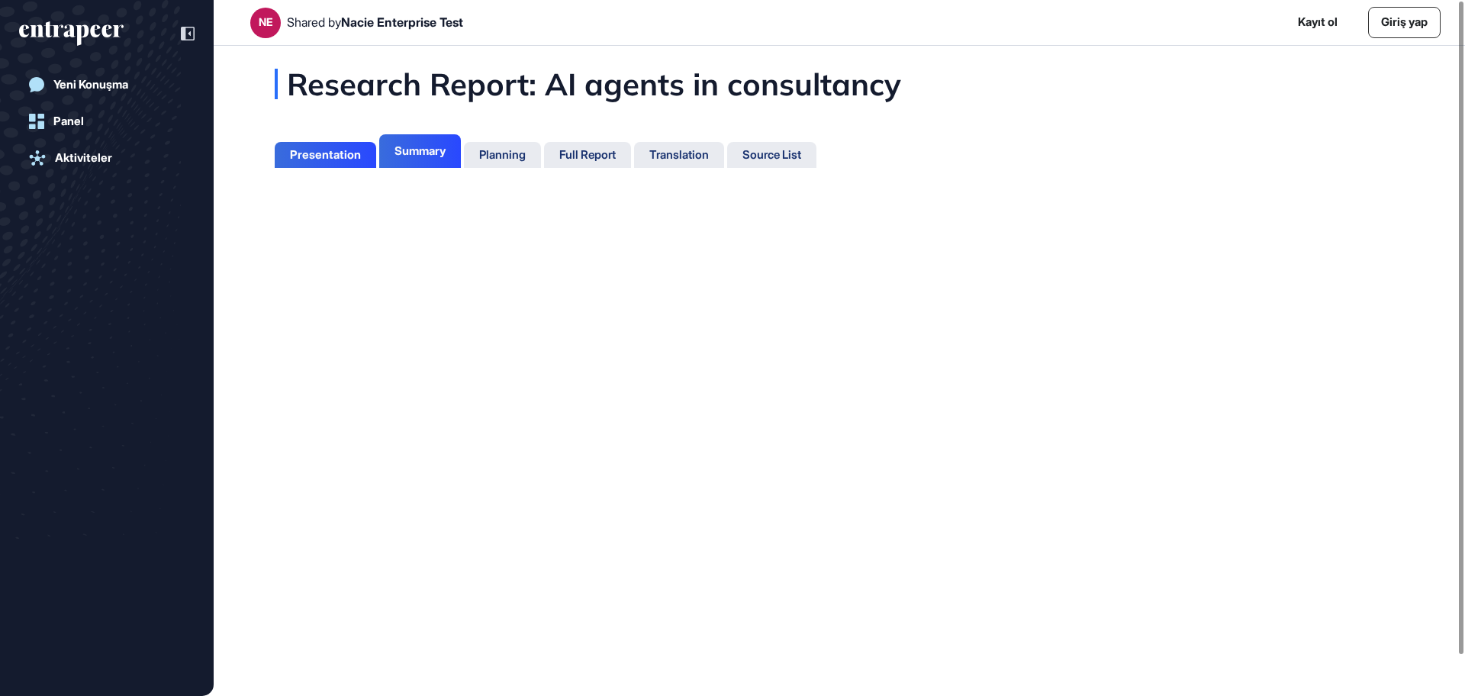
scroll to position [7, 1]
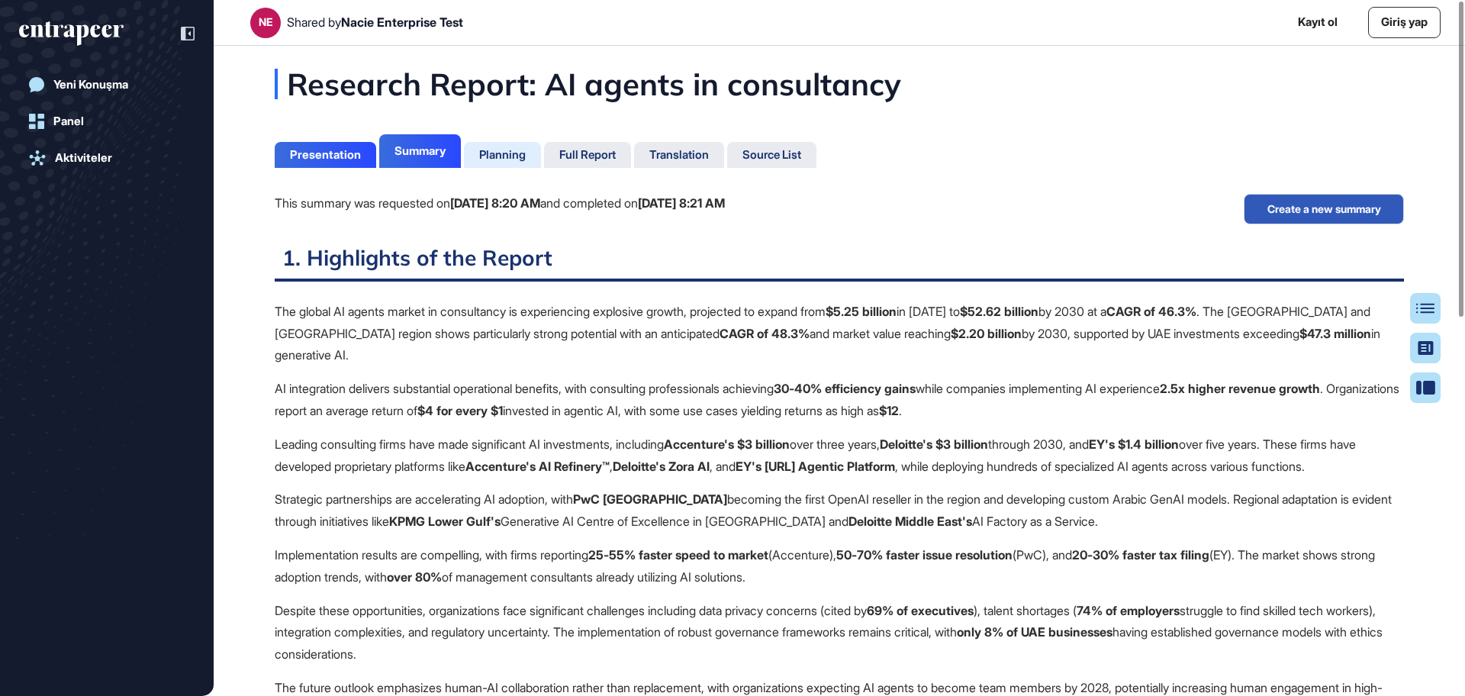
scroll to position [7, 1]
click at [510, 156] on div "Planning" at bounding box center [502, 155] width 47 height 14
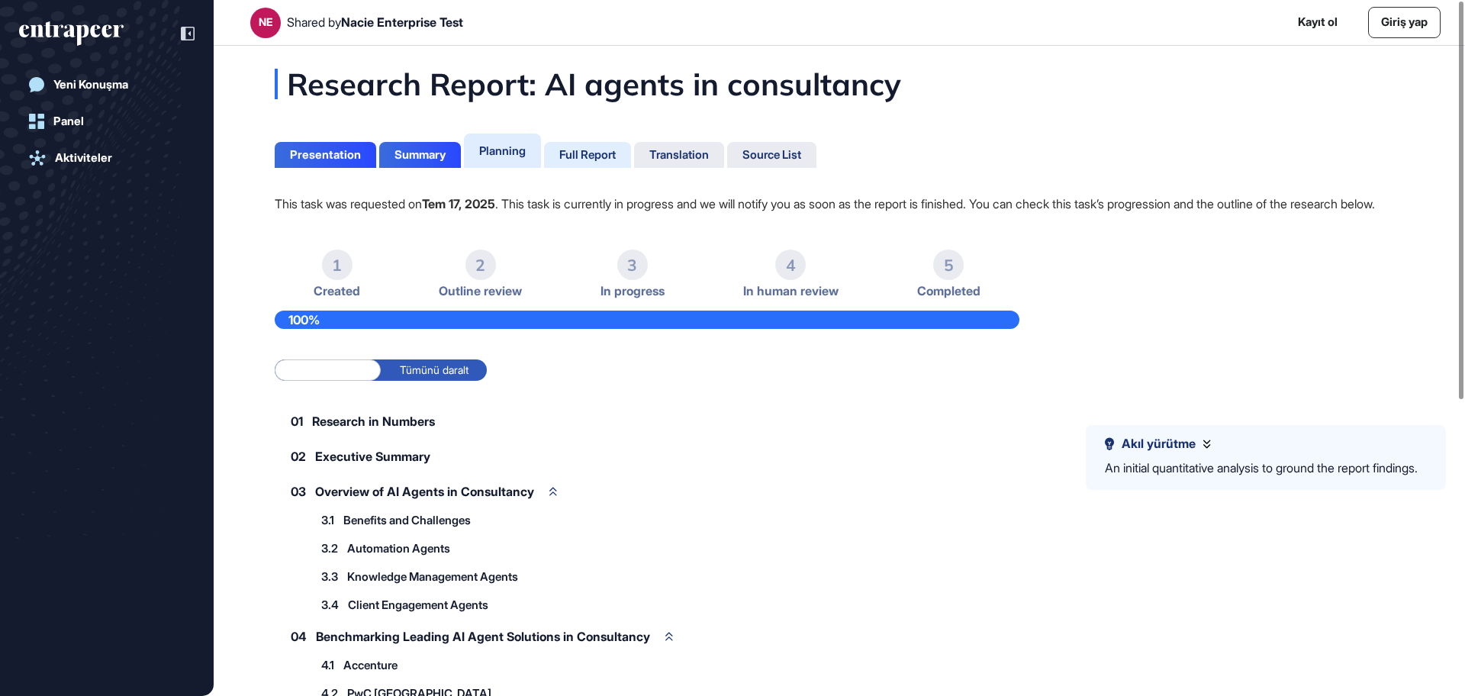
click at [568, 155] on div "Full Report" at bounding box center [587, 155] width 56 height 14
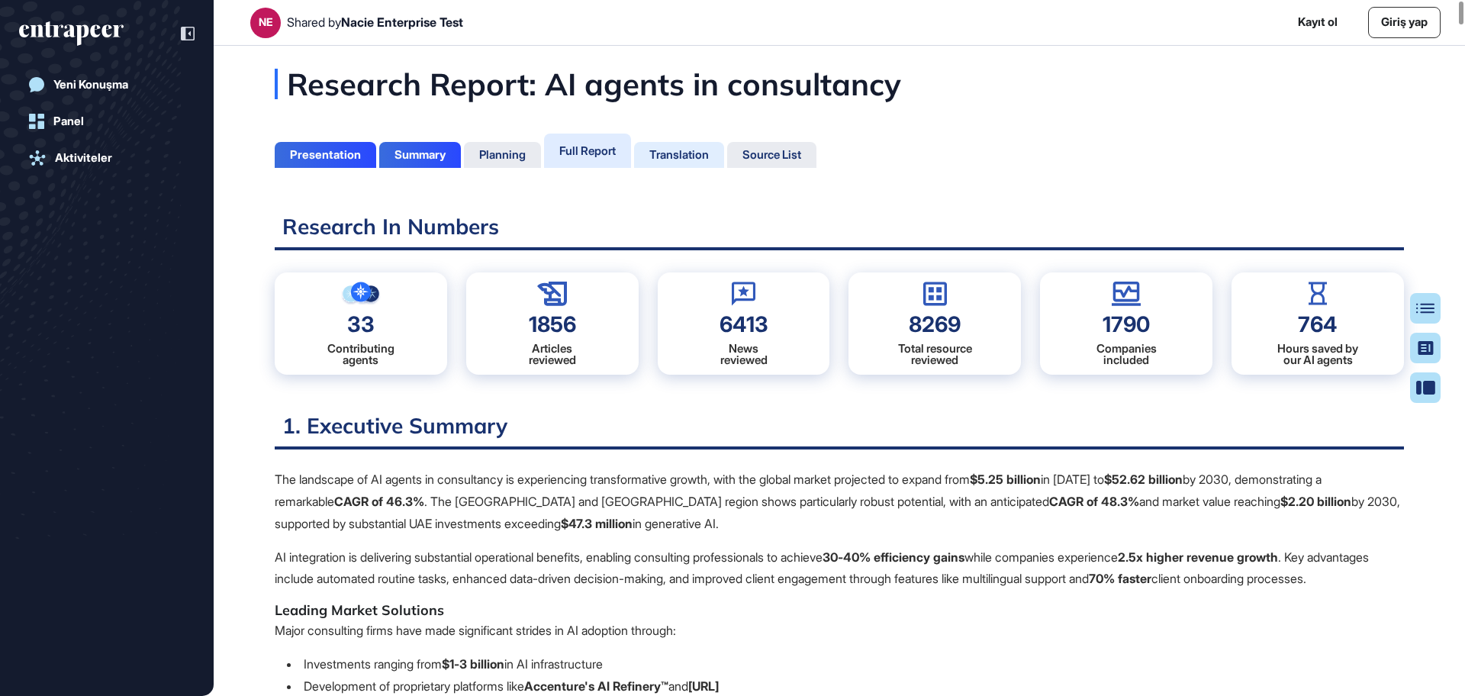
scroll to position [620, 4]
click at [673, 163] on div "Translation" at bounding box center [679, 155] width 90 height 26
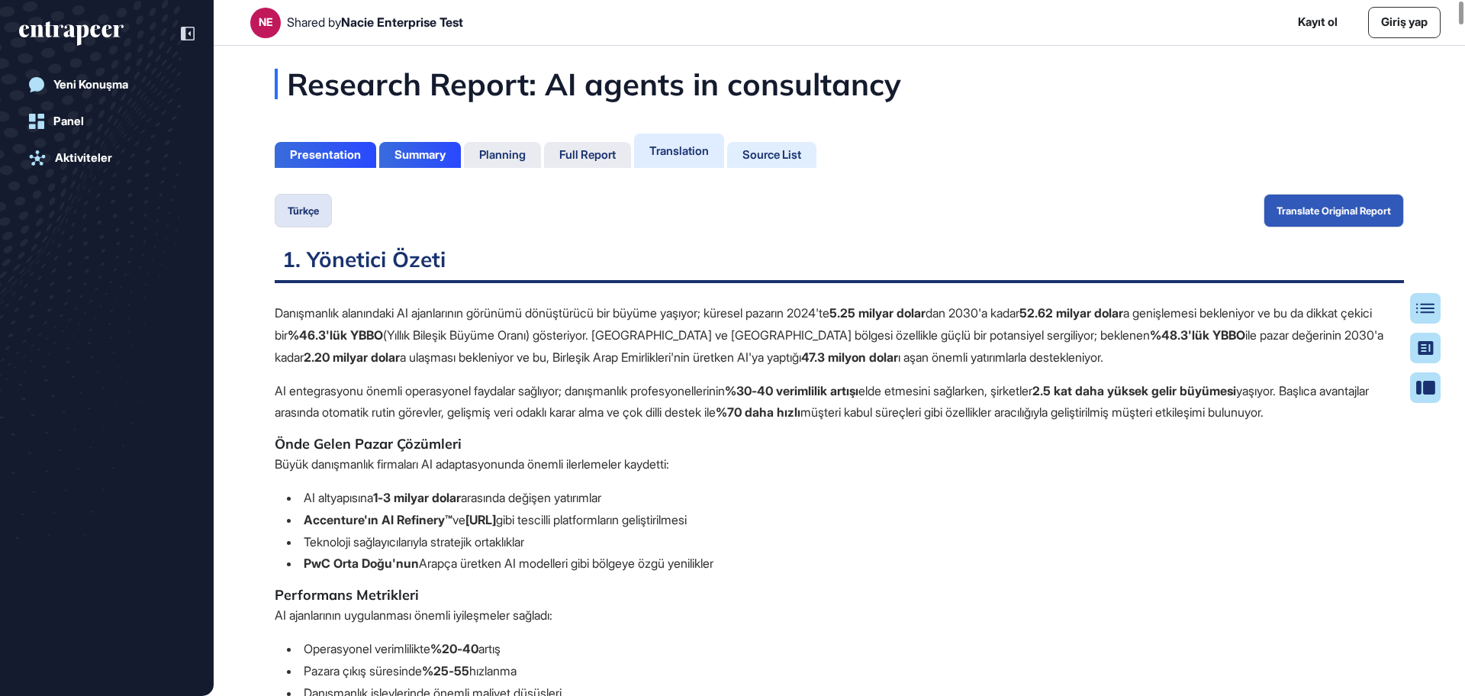
click at [791, 160] on div "Source List" at bounding box center [771, 155] width 59 height 14
